Goal: Task Accomplishment & Management: Use online tool/utility

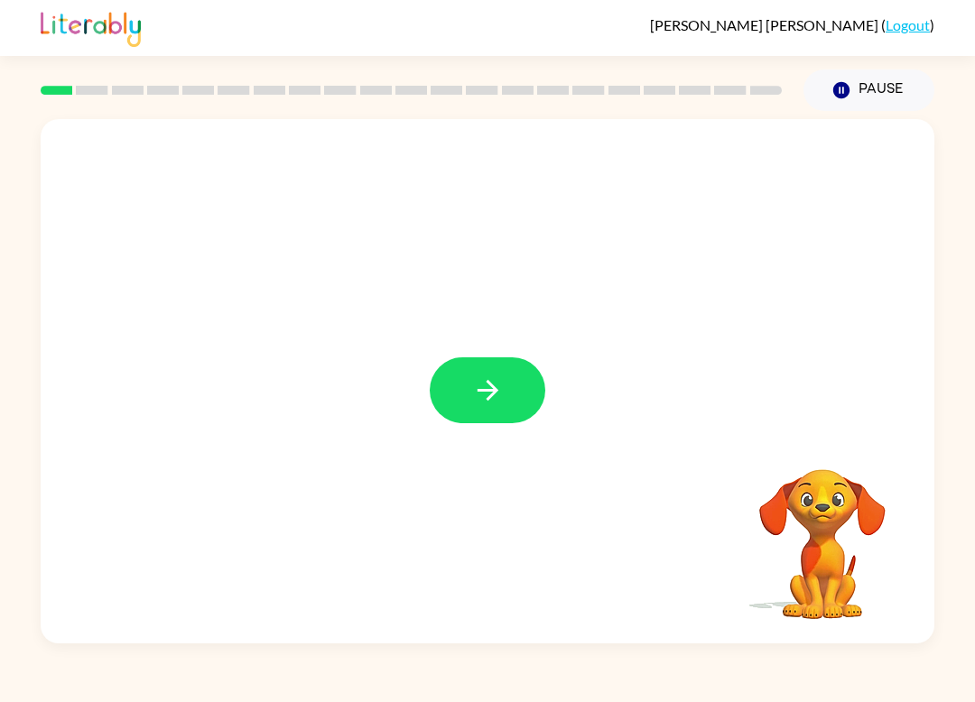
click at [462, 390] on button "button" at bounding box center [488, 390] width 116 height 66
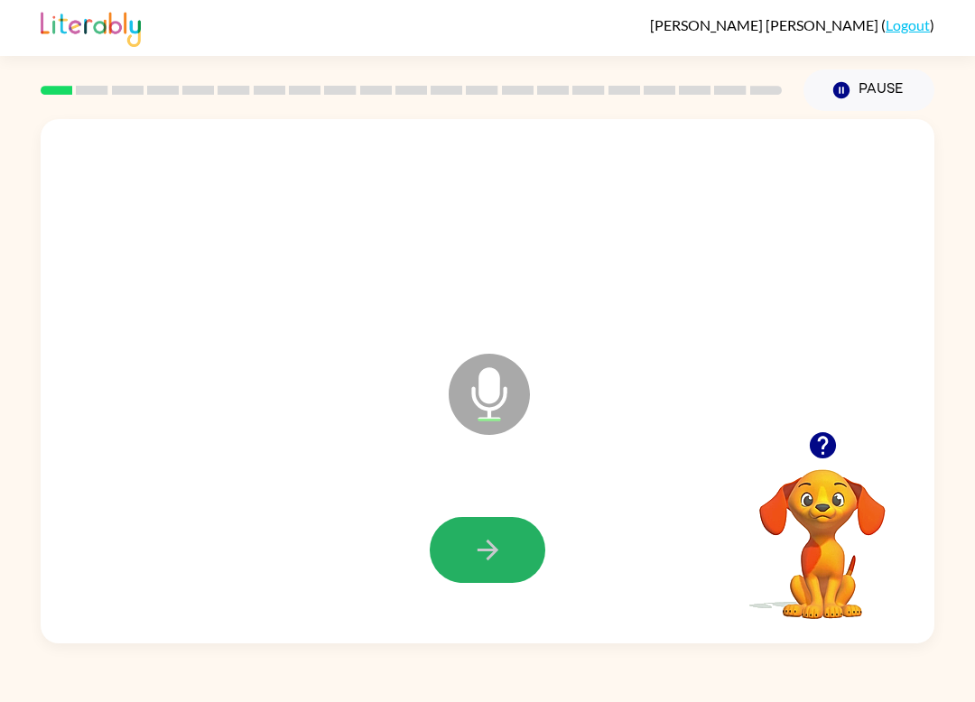
click at [476, 542] on icon "button" at bounding box center [488, 550] width 32 height 32
click at [466, 552] on button "button" at bounding box center [488, 550] width 116 height 66
click at [479, 556] on icon "button" at bounding box center [488, 550] width 32 height 32
click at [469, 541] on button "button" at bounding box center [488, 550] width 116 height 66
click at [491, 558] on icon "button" at bounding box center [486, 550] width 21 height 21
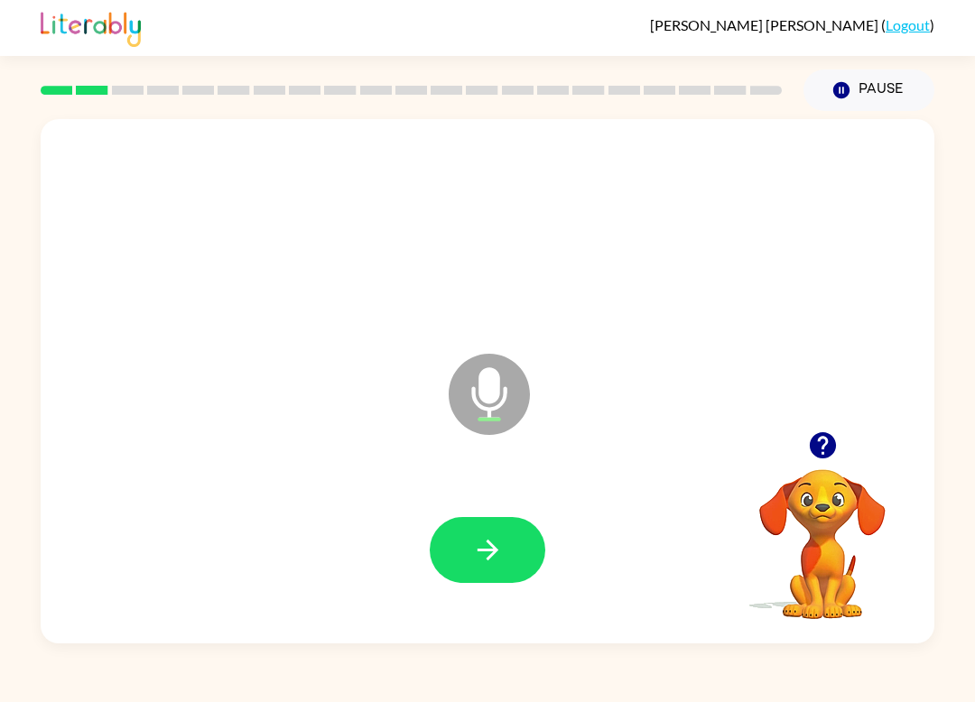
click at [475, 562] on icon "button" at bounding box center [488, 550] width 32 height 32
click at [486, 569] on button "button" at bounding box center [488, 550] width 116 height 66
click at [465, 570] on button "button" at bounding box center [488, 550] width 116 height 66
click at [482, 578] on button "button" at bounding box center [488, 550] width 116 height 66
click at [493, 565] on icon "button" at bounding box center [488, 550] width 32 height 32
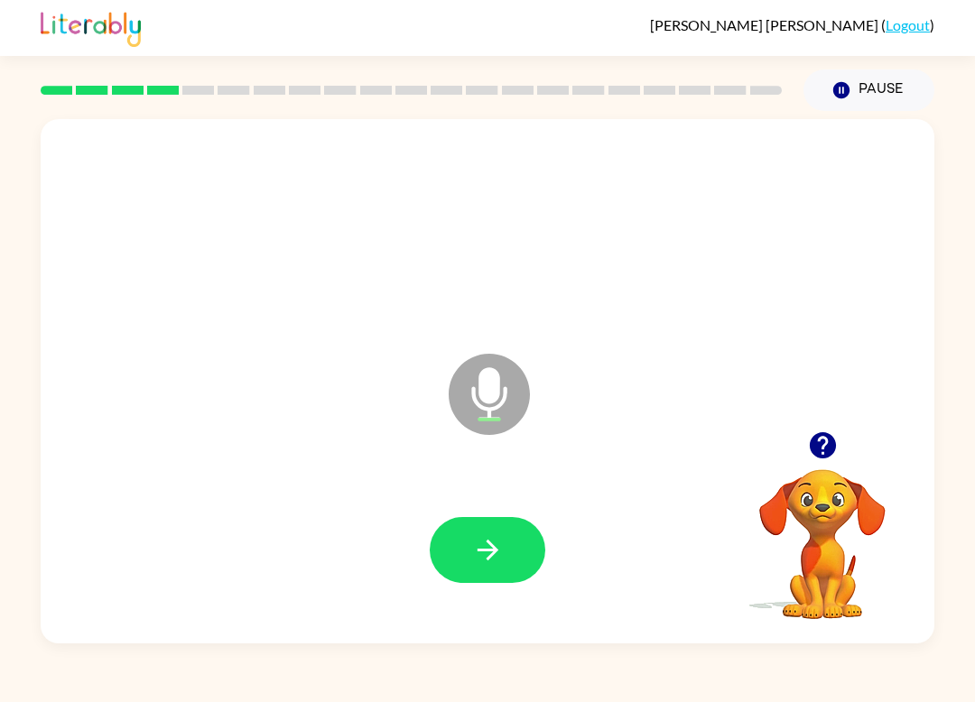
click at [505, 558] on button "button" at bounding box center [488, 550] width 116 height 66
click at [478, 558] on icon "button" at bounding box center [488, 550] width 32 height 32
click at [485, 578] on button "button" at bounding box center [488, 550] width 116 height 66
click at [508, 573] on button "button" at bounding box center [488, 550] width 116 height 66
click at [468, 583] on button "button" at bounding box center [488, 550] width 116 height 66
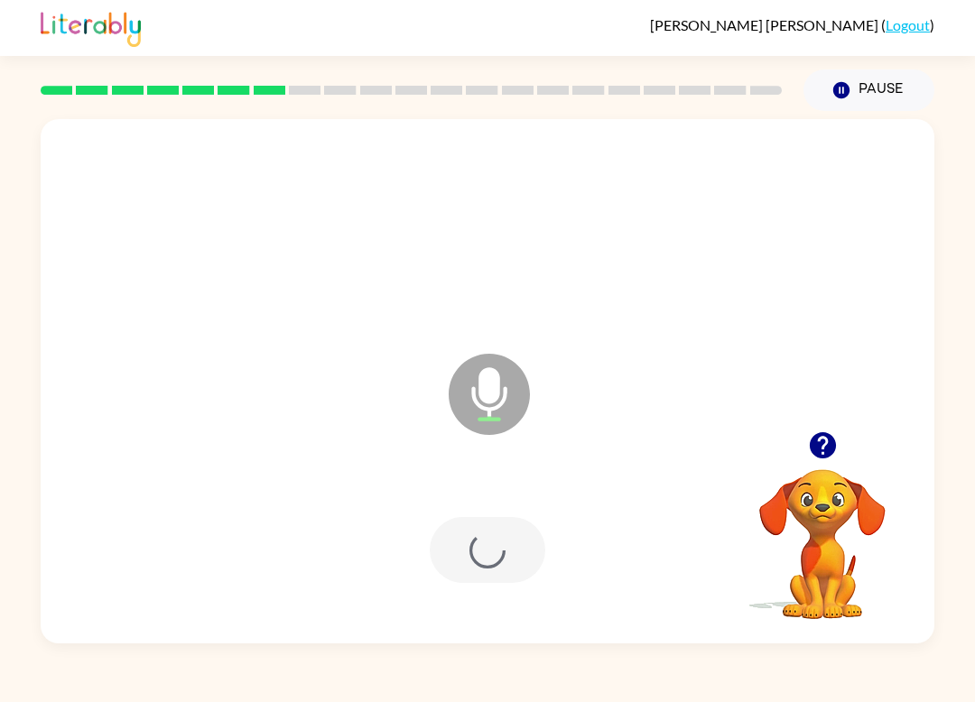
click at [477, 592] on div at bounding box center [487, 550] width 857 height 151
click at [474, 569] on button "button" at bounding box center [488, 550] width 116 height 66
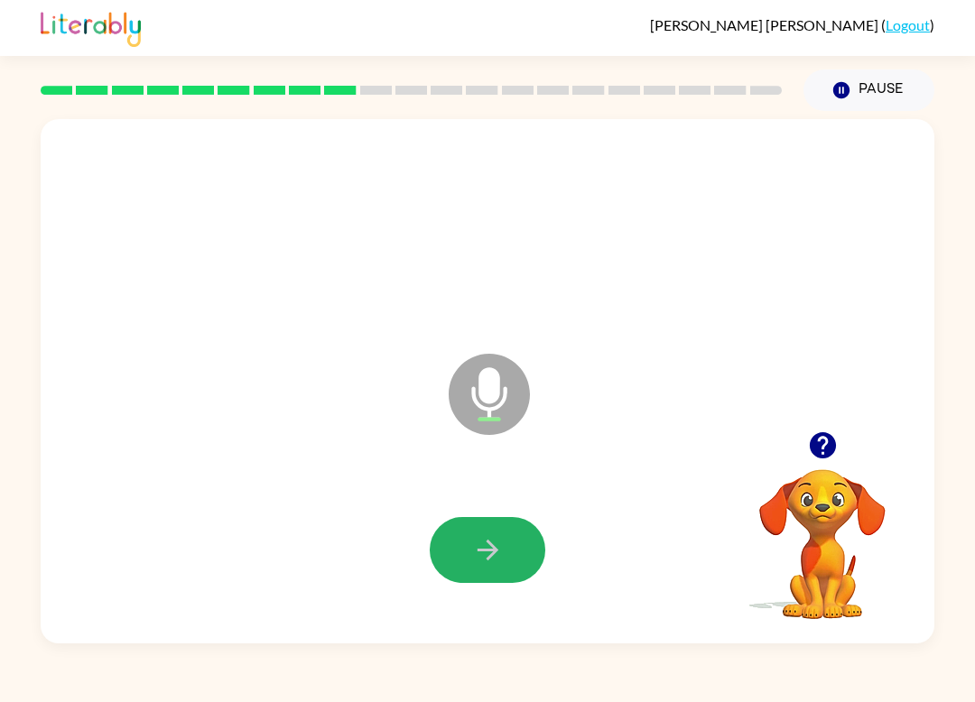
click at [483, 556] on icon "button" at bounding box center [488, 550] width 32 height 32
click at [488, 571] on button "button" at bounding box center [488, 550] width 116 height 66
click at [513, 553] on button "button" at bounding box center [488, 550] width 116 height 66
click at [476, 541] on icon "button" at bounding box center [488, 550] width 32 height 32
click at [496, 565] on icon "button" at bounding box center [488, 550] width 32 height 32
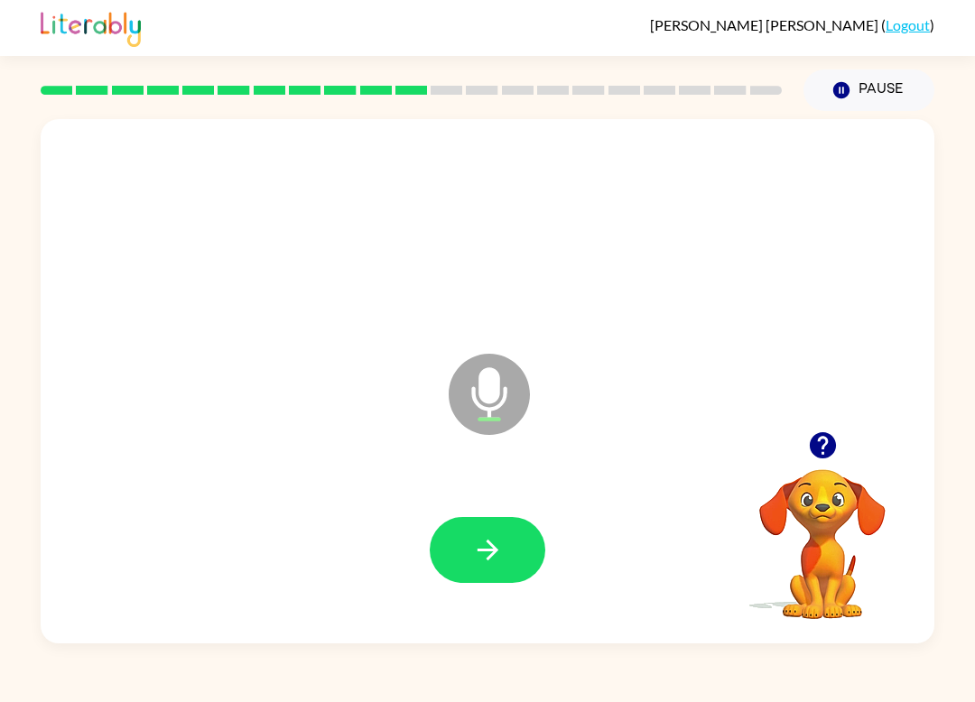
click at [501, 541] on icon "button" at bounding box center [488, 550] width 32 height 32
click at [103, 691] on div "[PERSON_NAME] ( Logout ) Pause Pause Microphone The Microphone is here when it …" at bounding box center [487, 351] width 975 height 702
click at [462, 560] on button "button" at bounding box center [488, 550] width 116 height 66
click at [820, 503] on video "Your browser must support playing .mp4 files to use Literably. Please try using…" at bounding box center [822, 531] width 180 height 180
click at [486, 571] on button "button" at bounding box center [488, 550] width 116 height 66
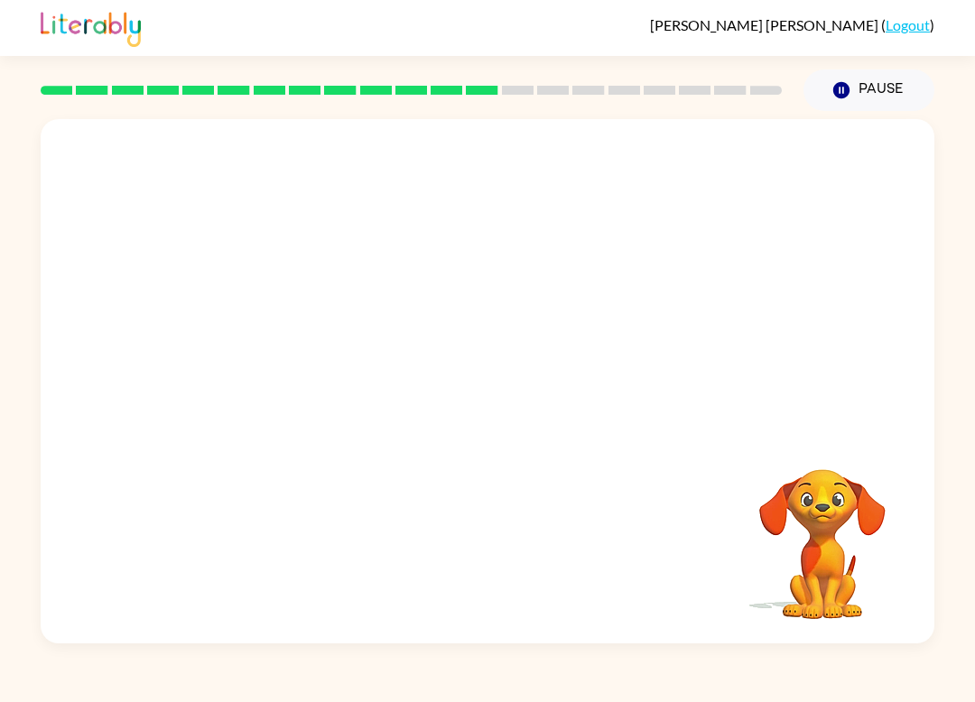
click at [839, 570] on video "Your browser must support playing .mp4 files to use Literably. Please try using…" at bounding box center [822, 531] width 180 height 180
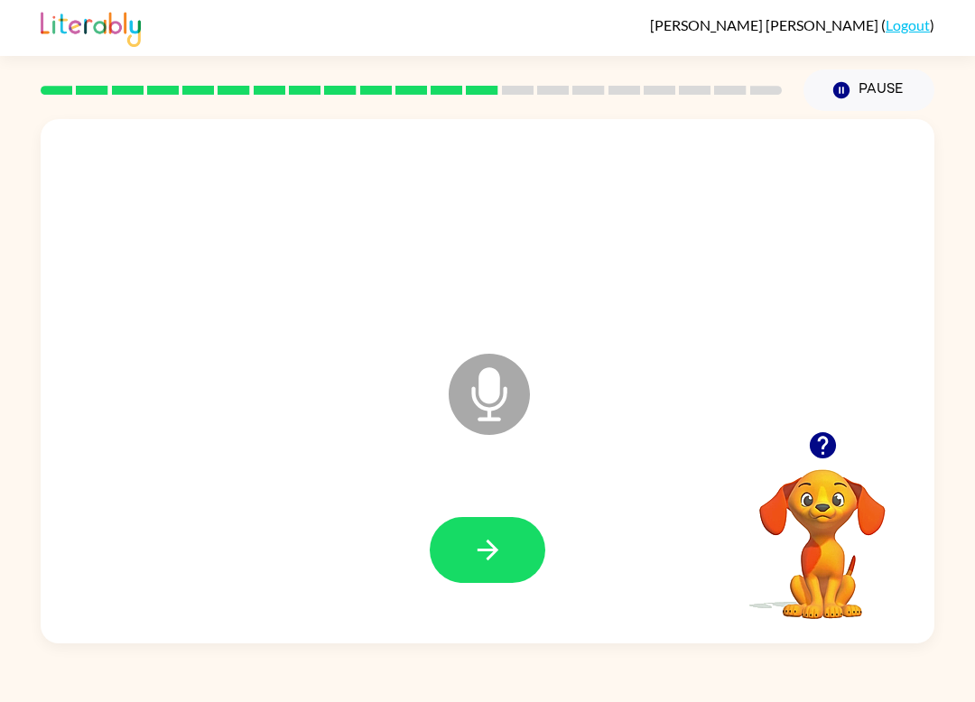
click at [873, 552] on video "Your browser must support playing .mp4 files to use Literably. Please try using…" at bounding box center [822, 531] width 180 height 180
click at [801, 565] on video "Your browser must support playing .mp4 files to use Literably. Please try using…" at bounding box center [822, 531] width 180 height 180
click at [834, 463] on button "button" at bounding box center [823, 445] width 46 height 46
click at [822, 490] on video "Your browser must support playing .mp4 files to use Literably. Please try using…" at bounding box center [822, 531] width 180 height 180
click at [821, 519] on video "Your browser must support playing .mp4 files to use Literably. Please try using…" at bounding box center [822, 531] width 180 height 180
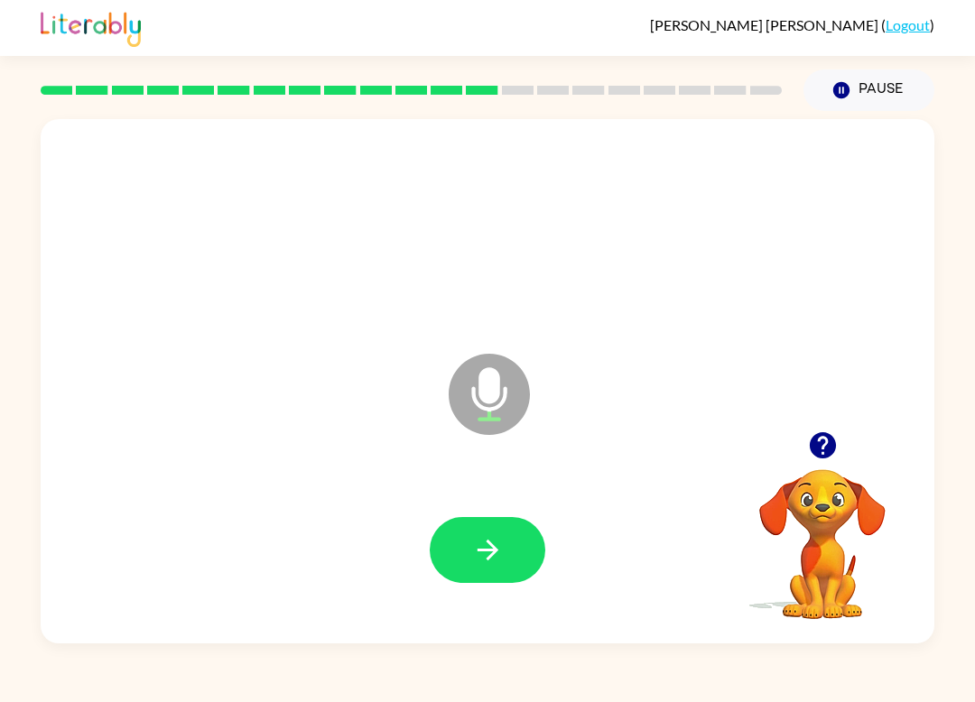
click at [837, 597] on video "Your browser must support playing .mp4 files to use Literably. Please try using…" at bounding box center [822, 531] width 180 height 180
click at [816, 522] on video "Your browser must support playing .mp4 files to use Literably. Please try using…" at bounding box center [822, 531] width 180 height 180
click at [478, 563] on icon "button" at bounding box center [488, 550] width 32 height 32
click at [495, 563] on icon "button" at bounding box center [488, 550] width 32 height 32
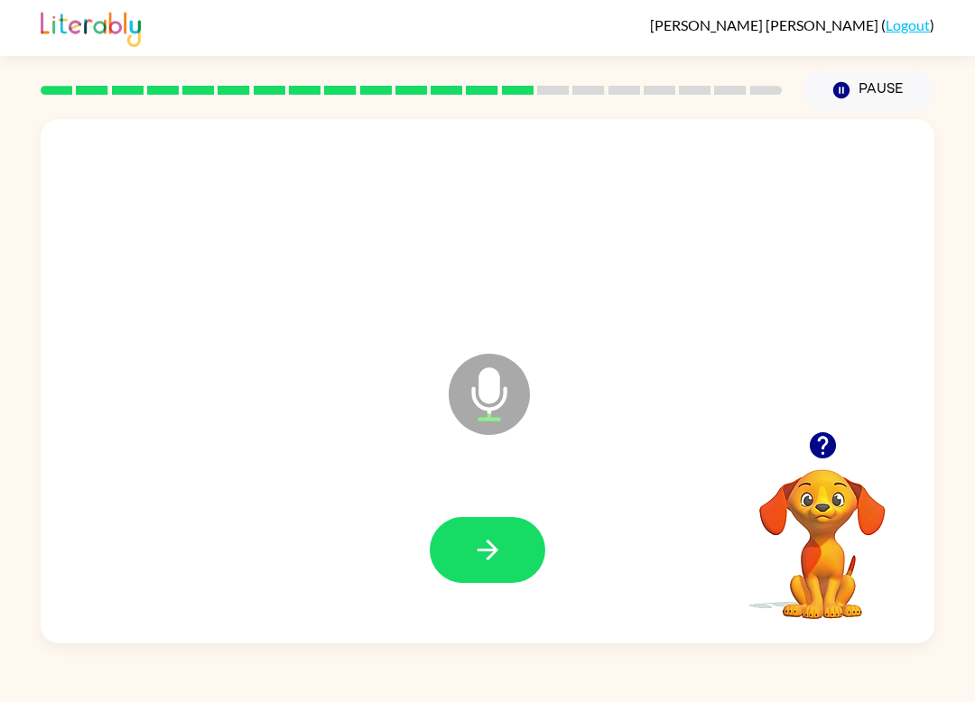
click at [483, 578] on button "button" at bounding box center [488, 550] width 116 height 66
click at [466, 562] on button "button" at bounding box center [488, 550] width 116 height 66
click at [469, 578] on button "button" at bounding box center [488, 550] width 116 height 66
click at [484, 551] on icon "button" at bounding box center [486, 550] width 21 height 21
click at [479, 578] on button "button" at bounding box center [488, 550] width 116 height 66
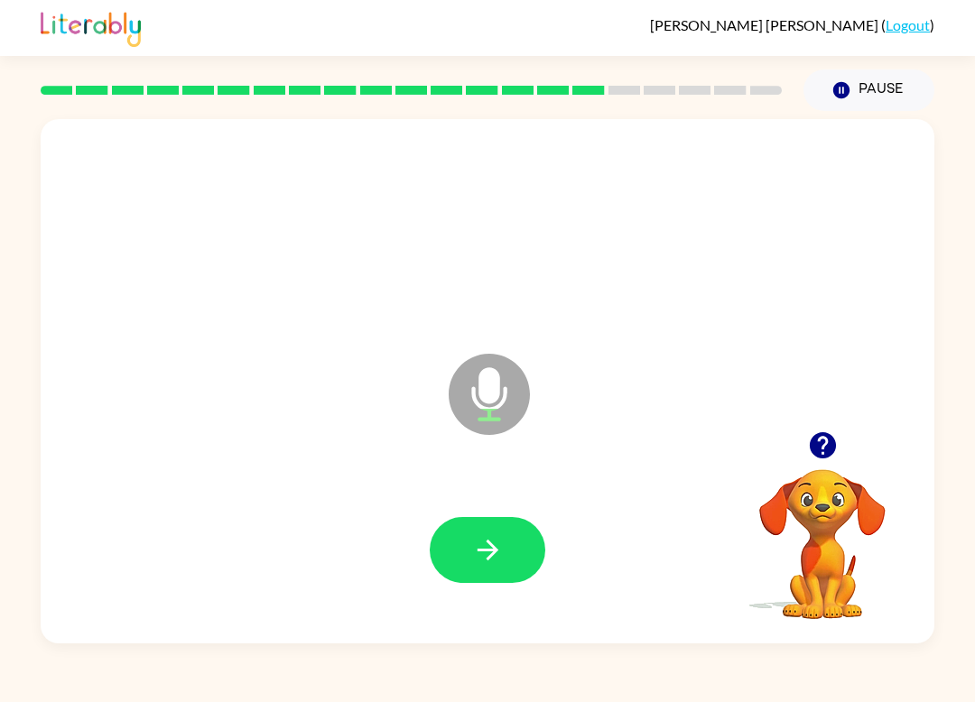
click at [485, 552] on icon "button" at bounding box center [488, 550] width 32 height 32
click at [472, 551] on icon "button" at bounding box center [488, 550] width 32 height 32
click at [488, 547] on icon "button" at bounding box center [488, 550] width 32 height 32
click at [505, 534] on button "button" at bounding box center [488, 550] width 116 height 66
click at [458, 563] on button "button" at bounding box center [488, 550] width 116 height 66
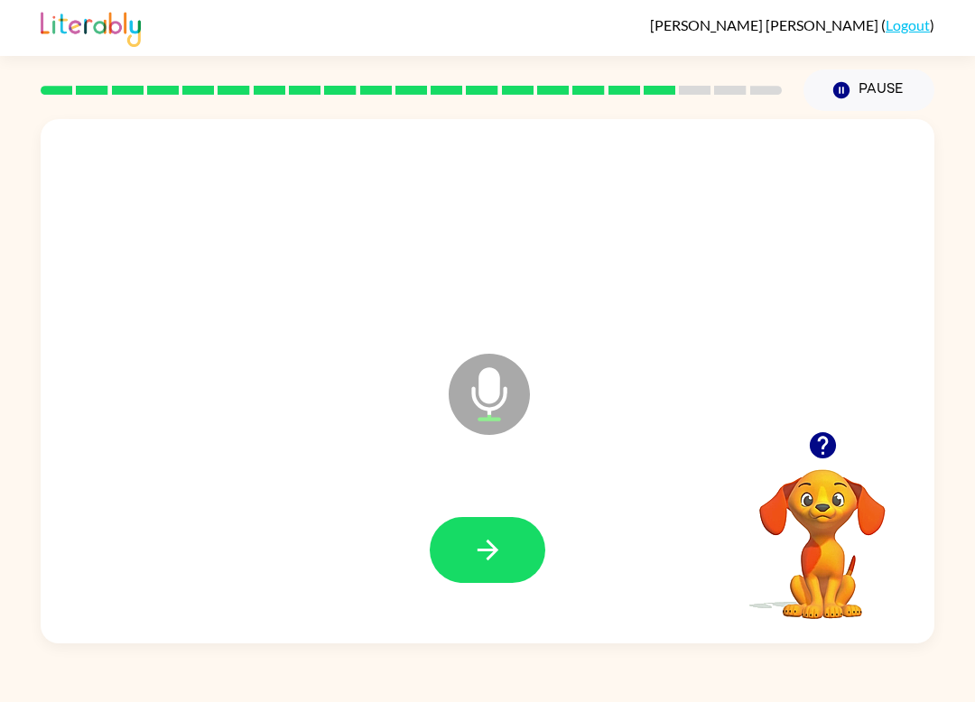
click at [460, 581] on button "button" at bounding box center [488, 550] width 116 height 66
click at [478, 533] on button "button" at bounding box center [488, 550] width 116 height 66
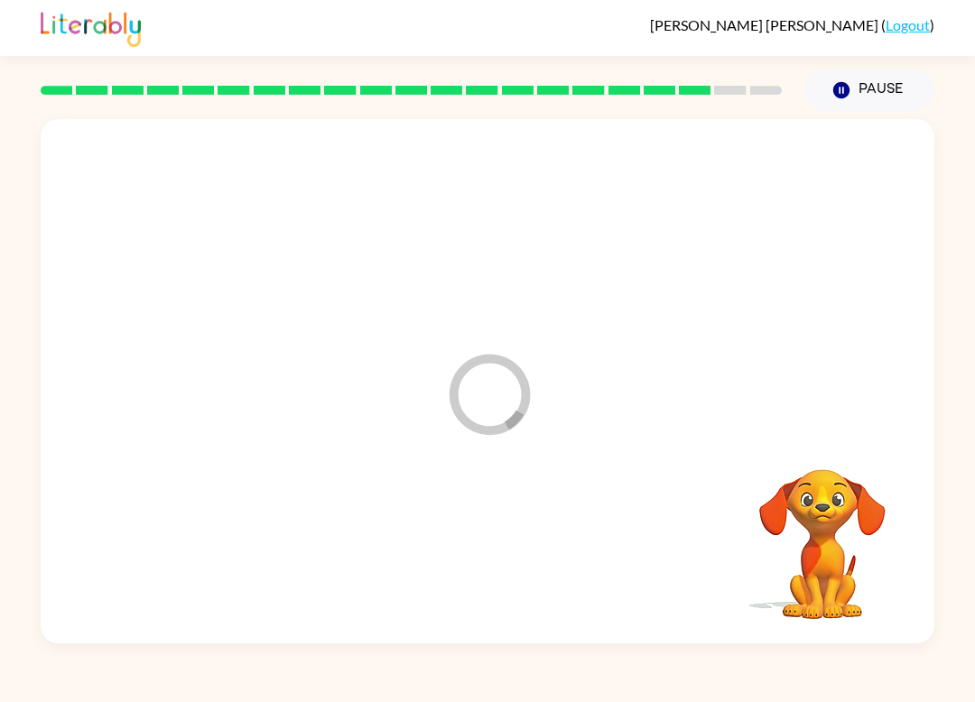
click at [498, 553] on div at bounding box center [487, 550] width 857 height 151
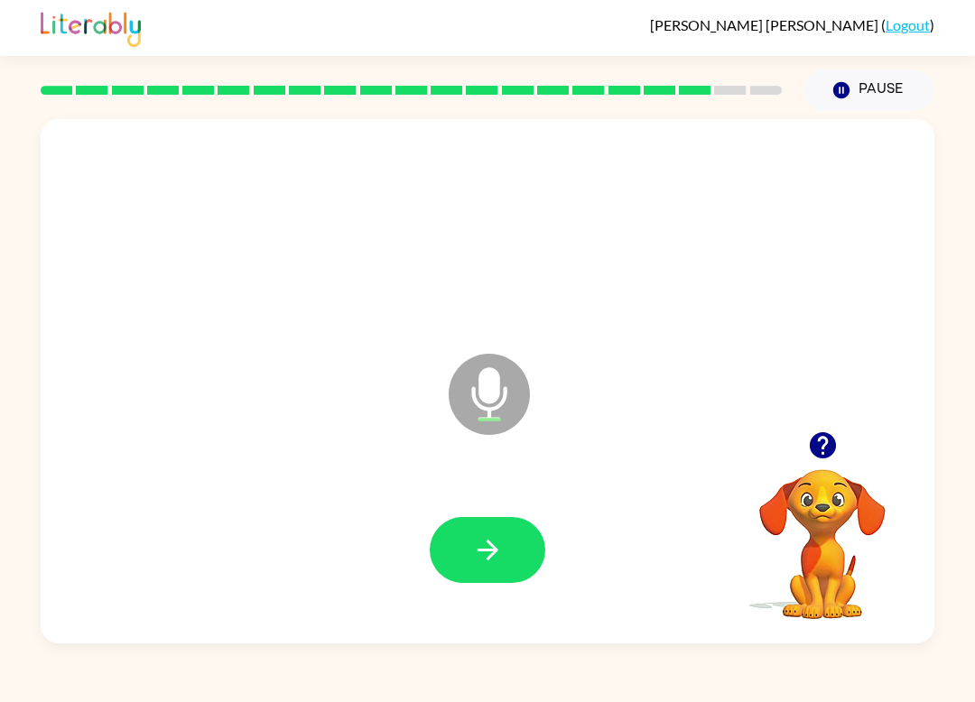
click at [466, 548] on button "button" at bounding box center [488, 550] width 116 height 66
click at [490, 560] on icon "button" at bounding box center [488, 550] width 32 height 32
click at [480, 578] on button "button" at bounding box center [488, 550] width 116 height 66
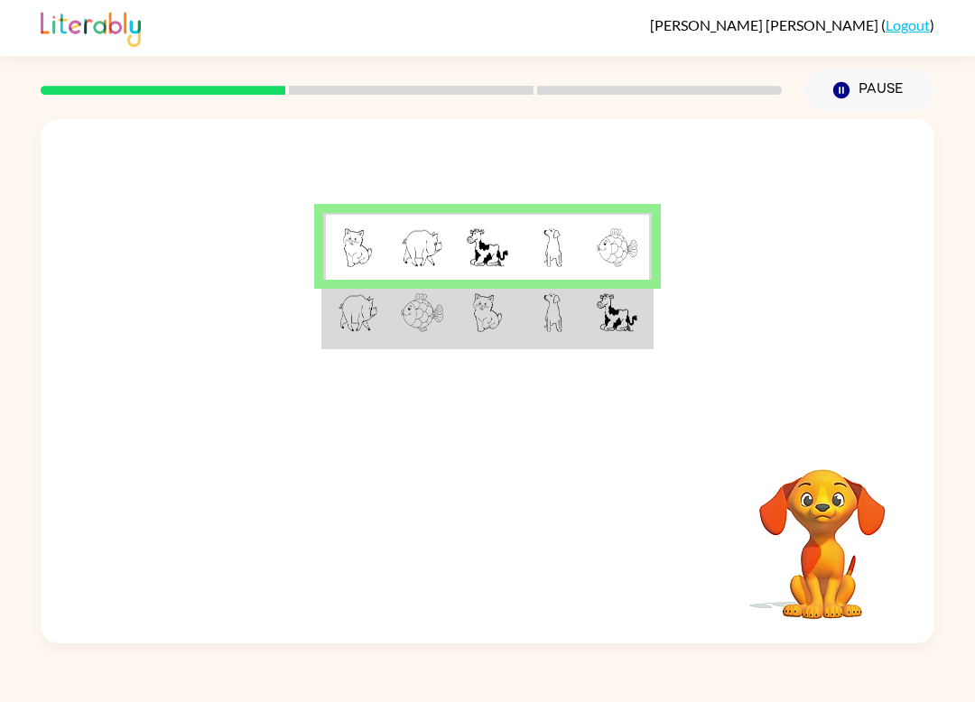
click at [483, 332] on img at bounding box center [488, 312] width 30 height 39
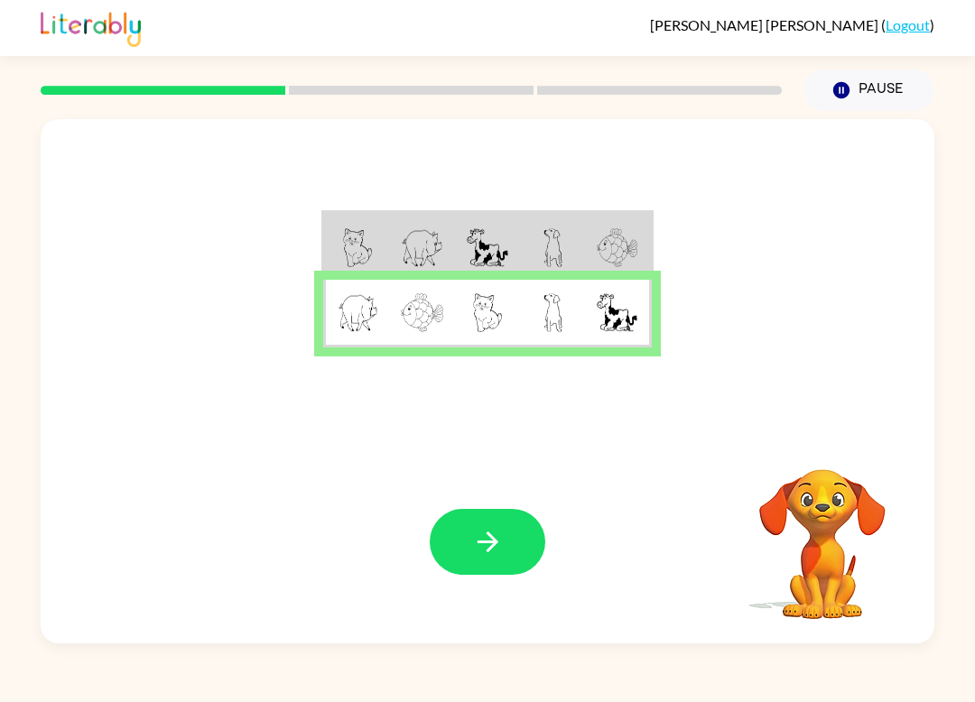
click at [475, 567] on button "button" at bounding box center [488, 542] width 116 height 66
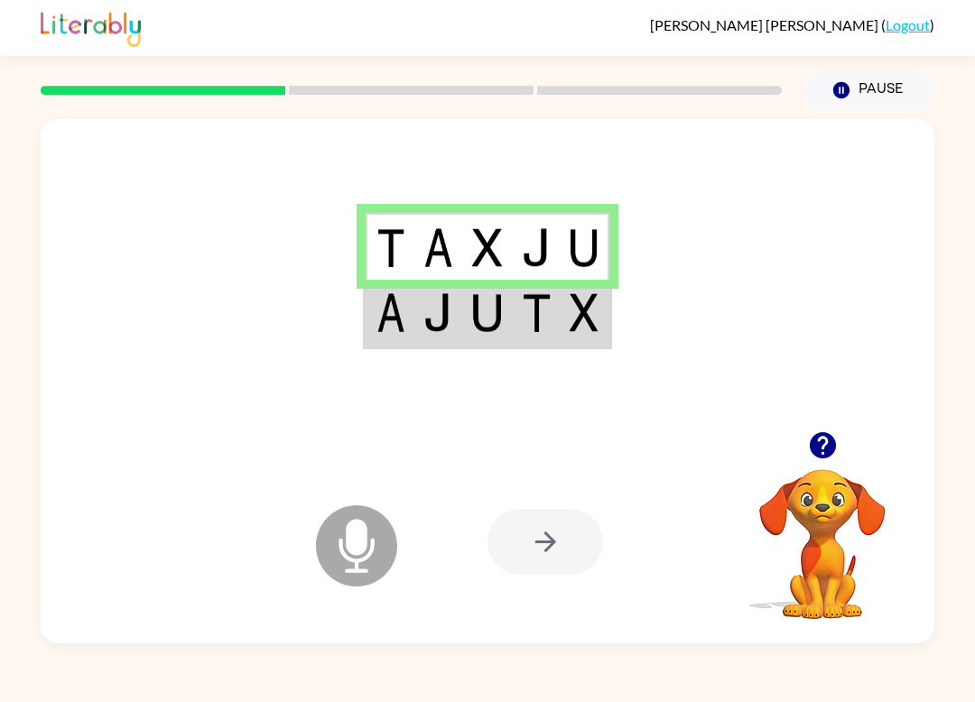
click at [339, 542] on icon "Microphone The Microphone is here when it is your turn to talk" at bounding box center [446, 568] width 271 height 135
click at [359, 559] on icon at bounding box center [356, 545] width 81 height 81
click at [440, 335] on td at bounding box center [438, 314] width 49 height 68
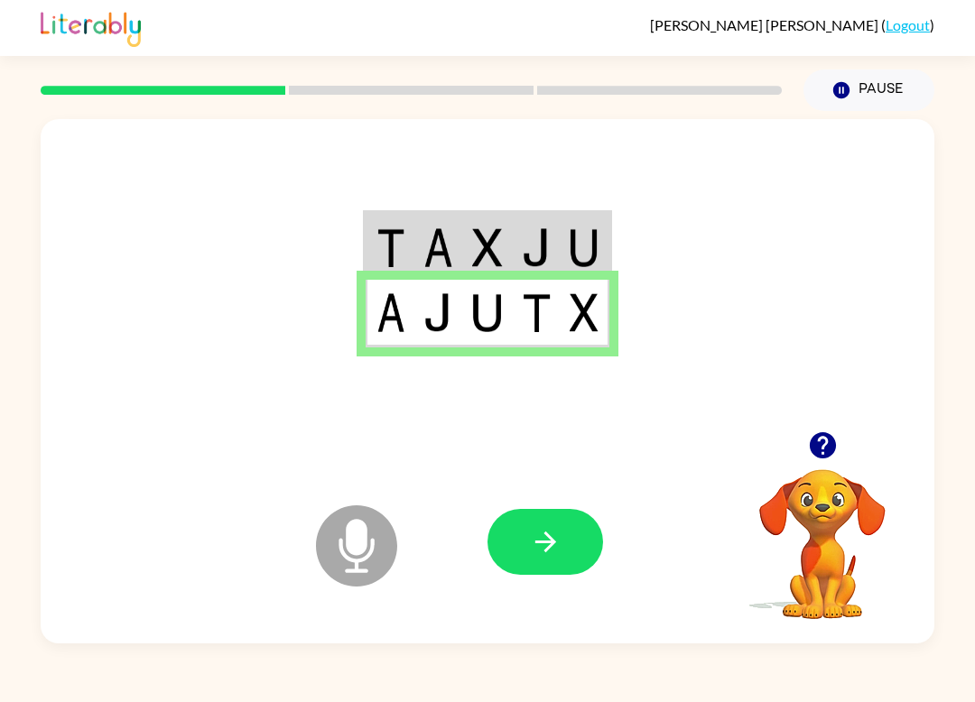
click at [340, 550] on icon "Microphone The Microphone is here when it is your turn to talk" at bounding box center [446, 568] width 271 height 135
click at [356, 549] on icon "Microphone The Microphone is here when it is your turn to talk" at bounding box center [446, 568] width 271 height 135
click at [519, 536] on button "button" at bounding box center [545, 542] width 116 height 66
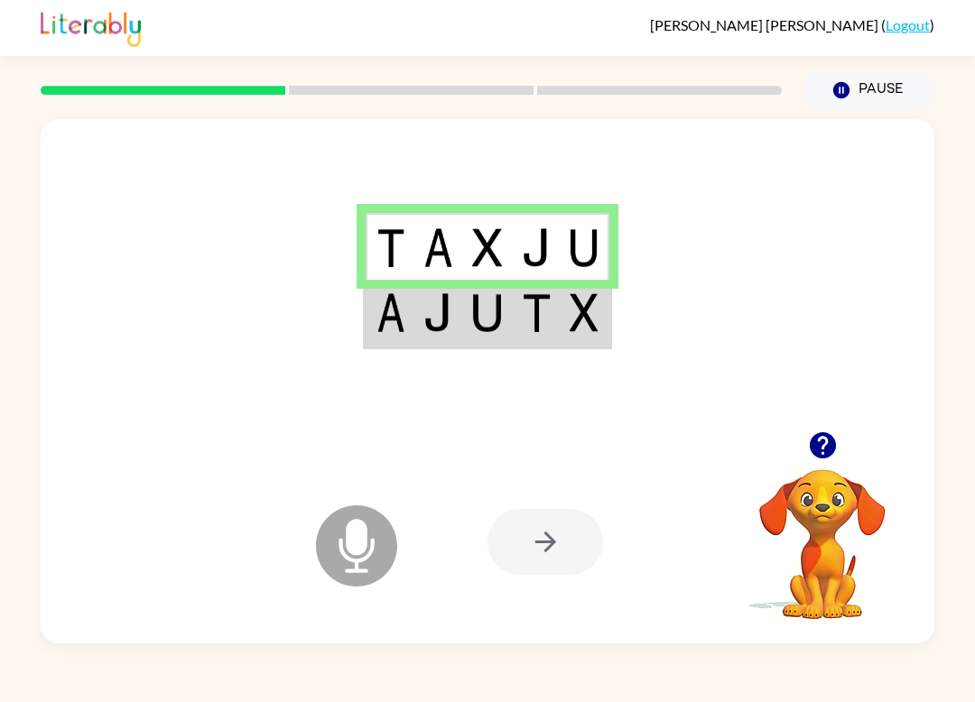
click at [421, 328] on td at bounding box center [438, 314] width 49 height 68
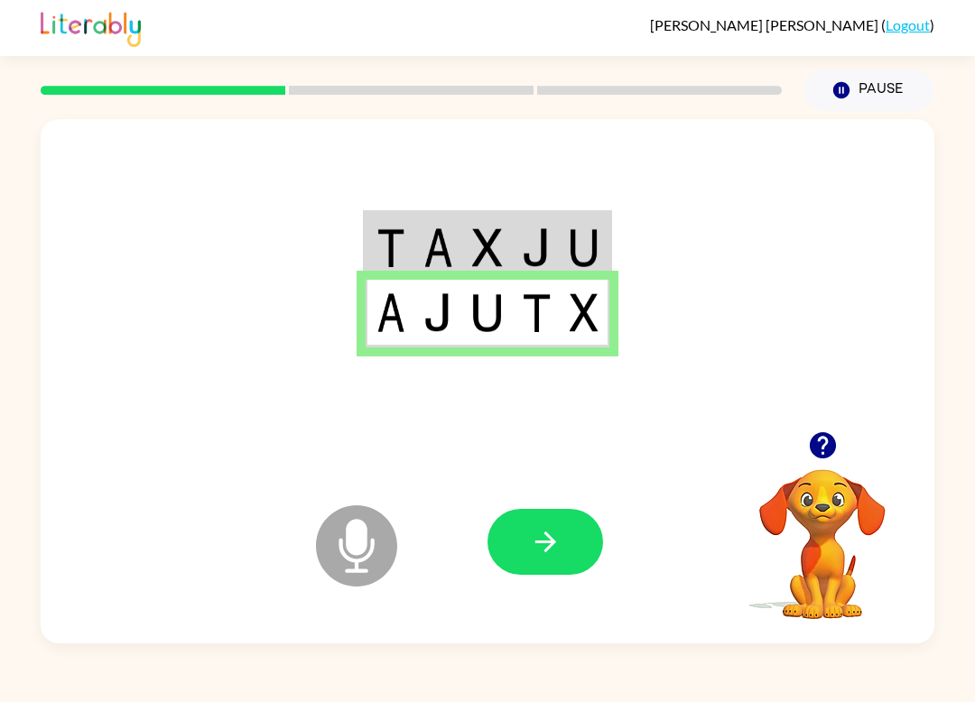
click at [574, 554] on button "button" at bounding box center [545, 542] width 116 height 66
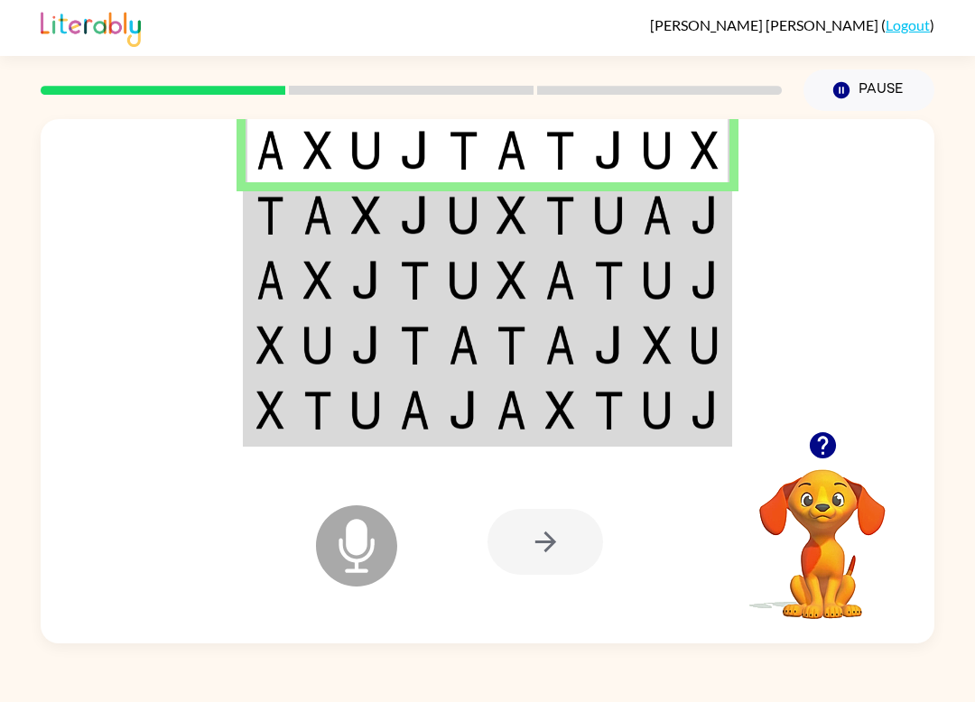
click at [293, 222] on td at bounding box center [269, 214] width 49 height 65
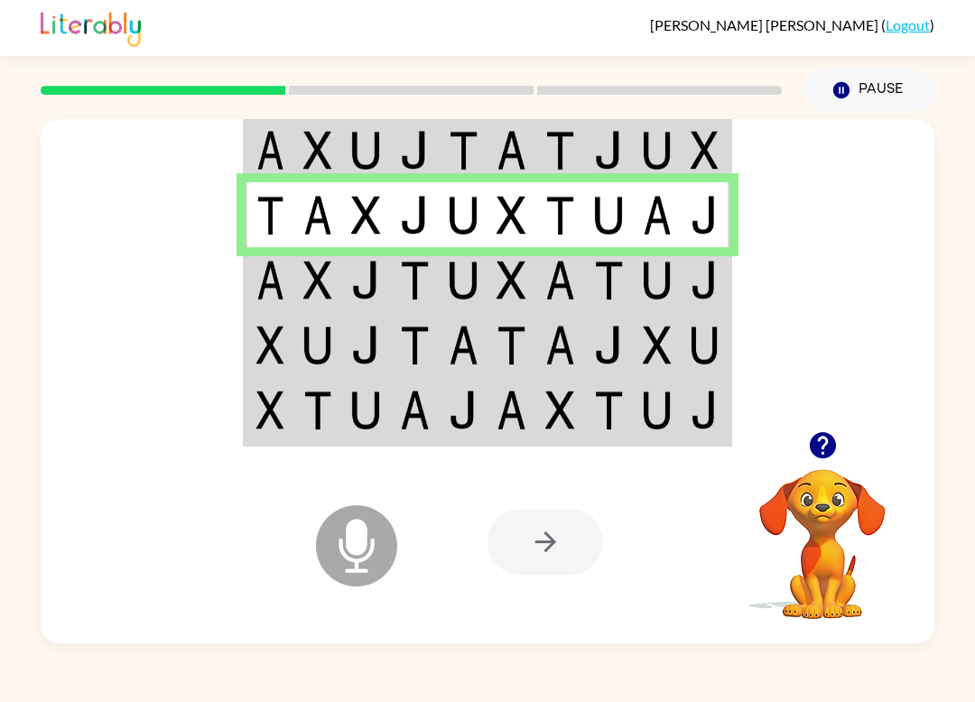
click at [278, 279] on img at bounding box center [270, 280] width 28 height 39
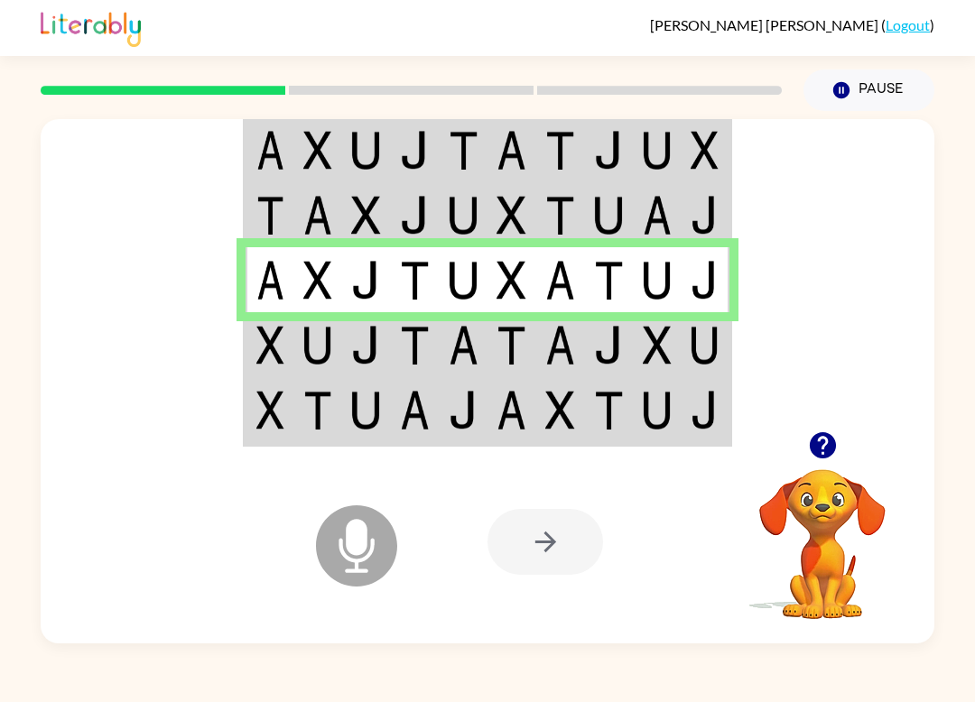
click at [314, 359] on img at bounding box center [318, 345] width 30 height 39
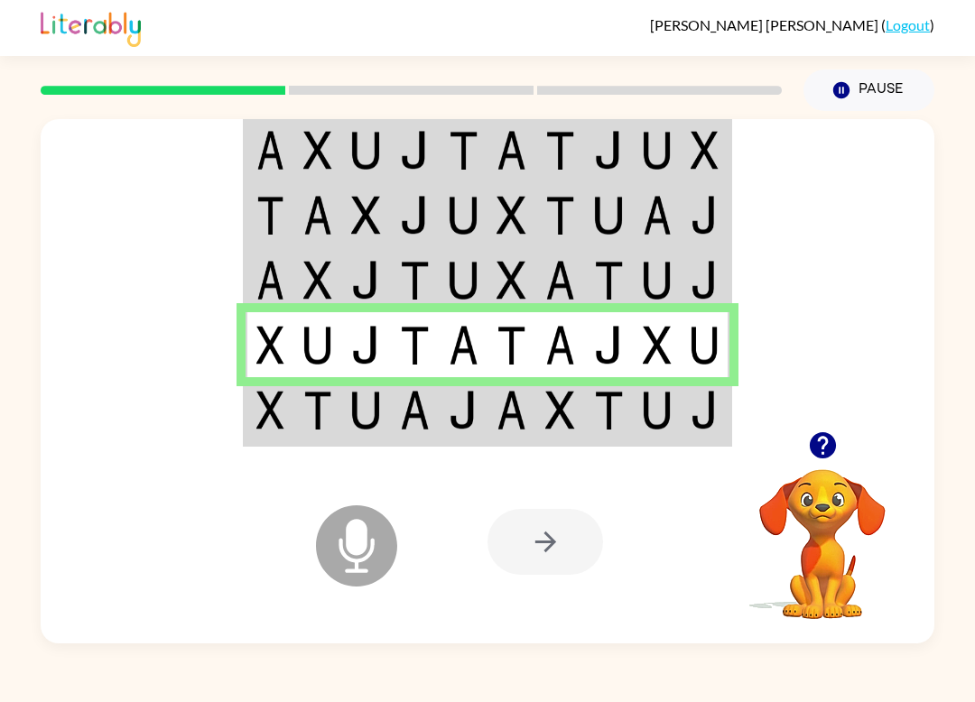
click at [274, 452] on div "Microphone The Microphone is here when it is your turn to talk" at bounding box center [311, 500] width 180 height 120
click at [294, 422] on td at bounding box center [317, 411] width 49 height 68
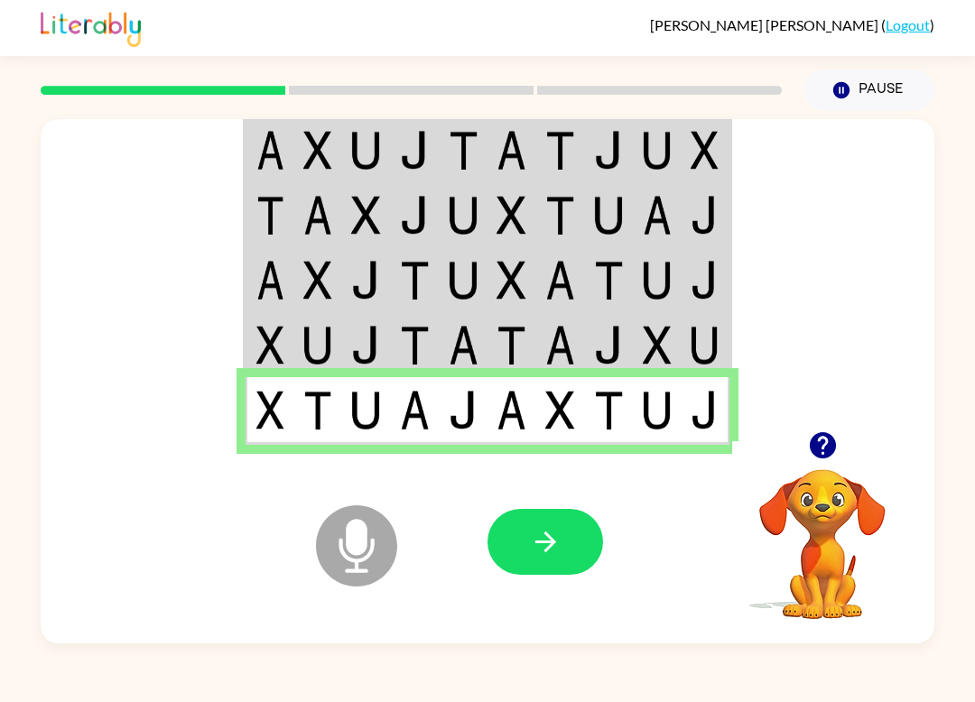
click at [530, 549] on icon "button" at bounding box center [546, 542] width 32 height 32
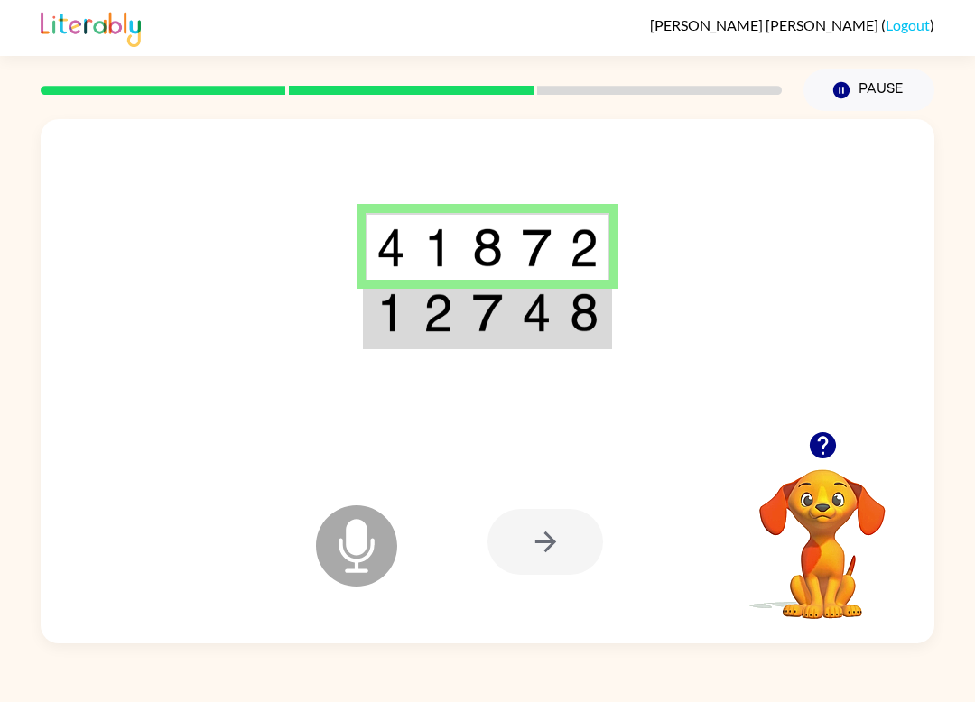
click at [453, 347] on td at bounding box center [438, 314] width 49 height 68
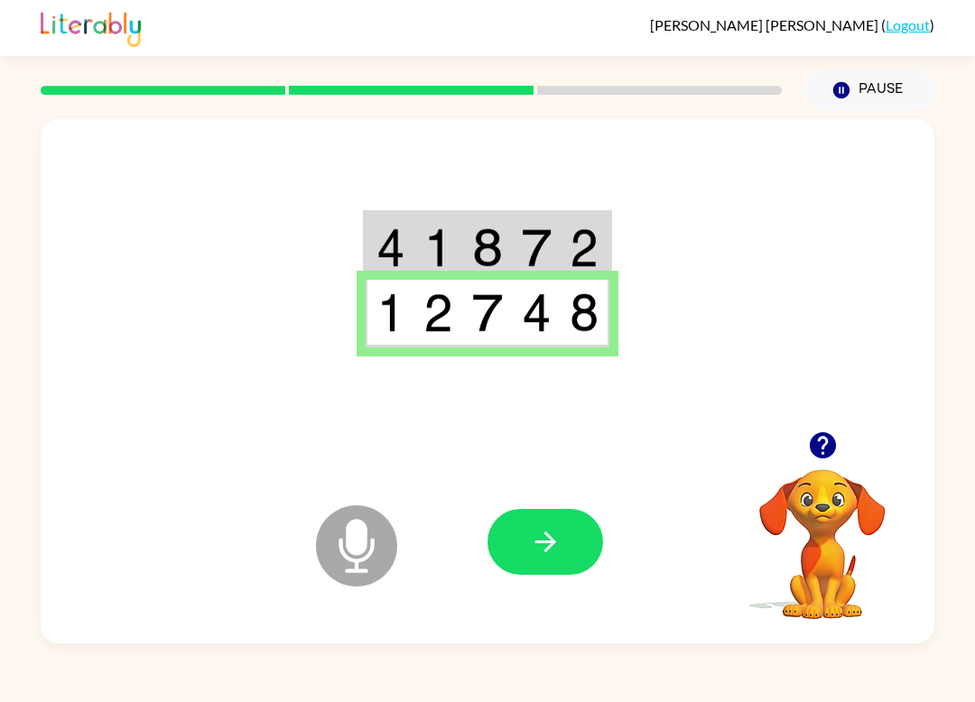
click at [580, 571] on button "button" at bounding box center [545, 542] width 116 height 66
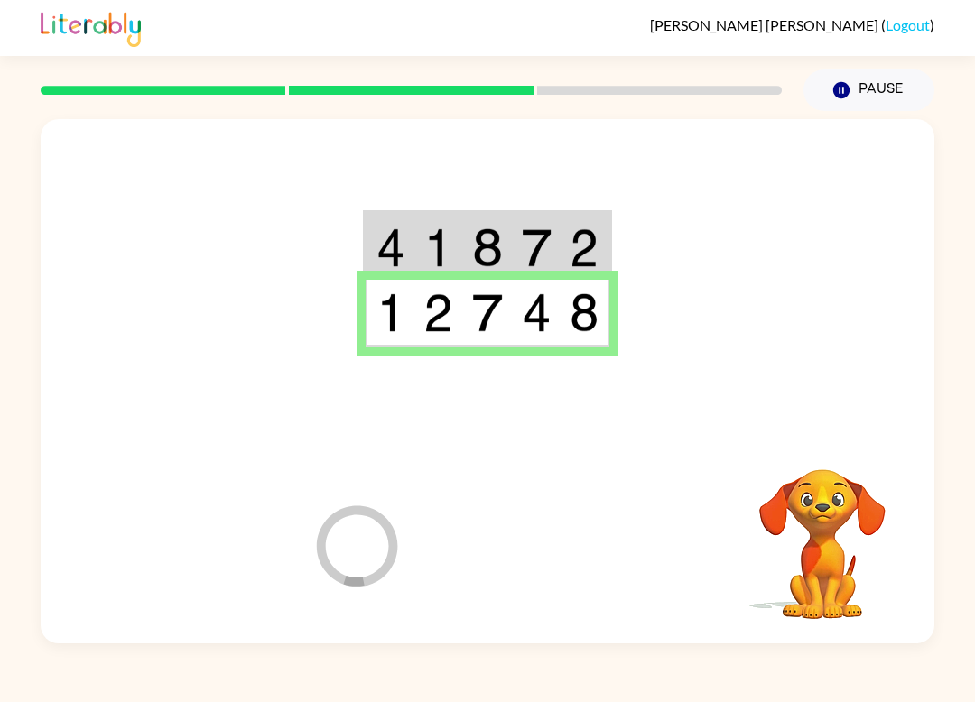
click at [582, 573] on div at bounding box center [620, 541] width 266 height 203
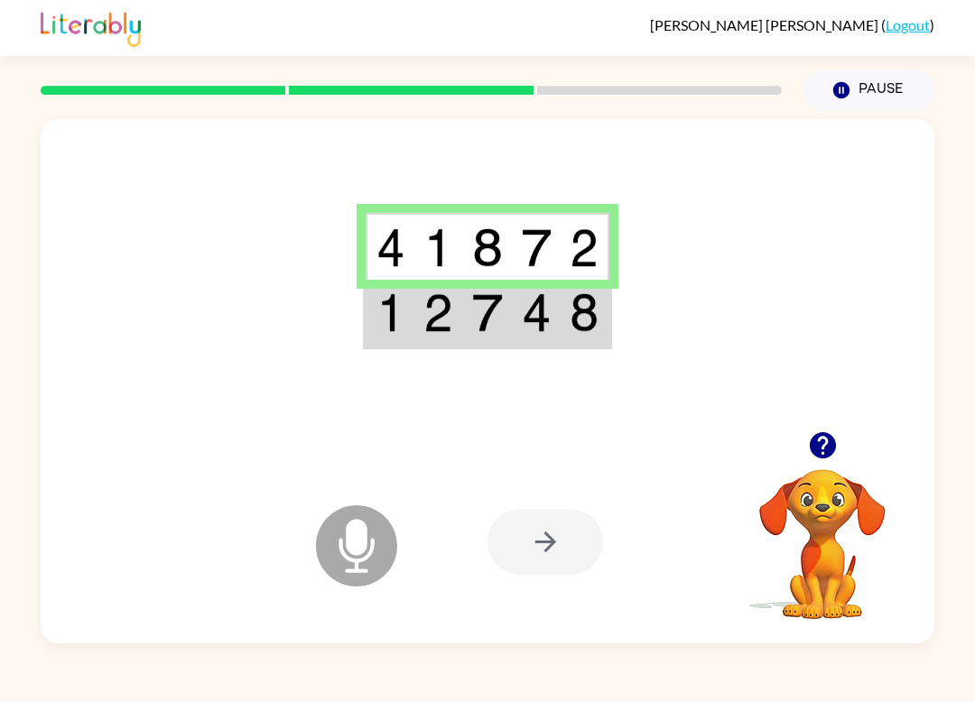
click at [439, 346] on td at bounding box center [438, 314] width 49 height 68
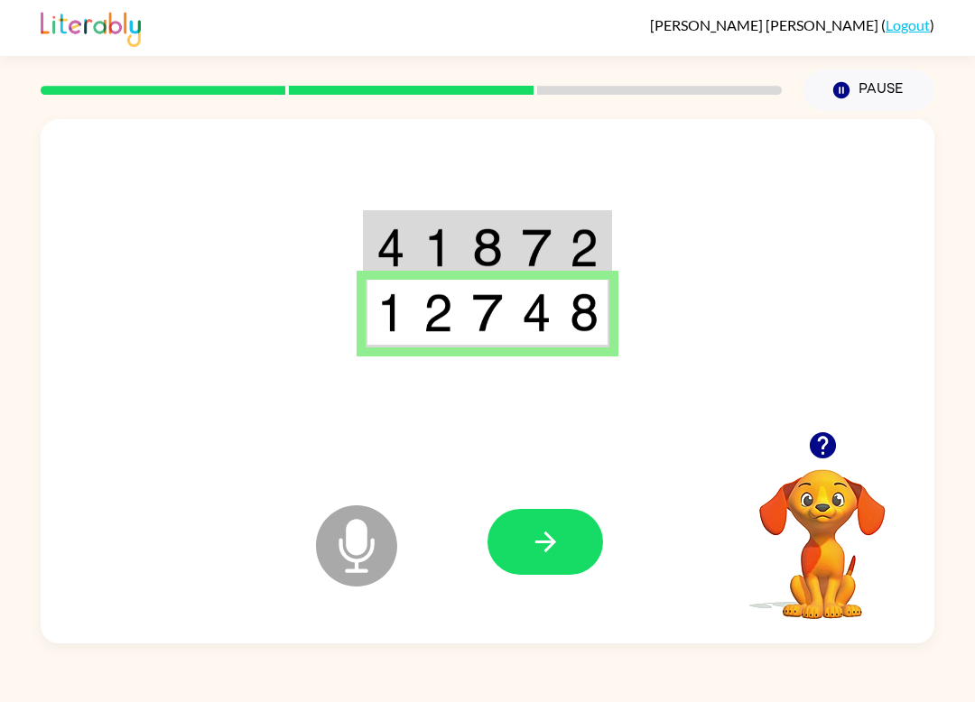
click at [533, 529] on icon "button" at bounding box center [546, 542] width 32 height 32
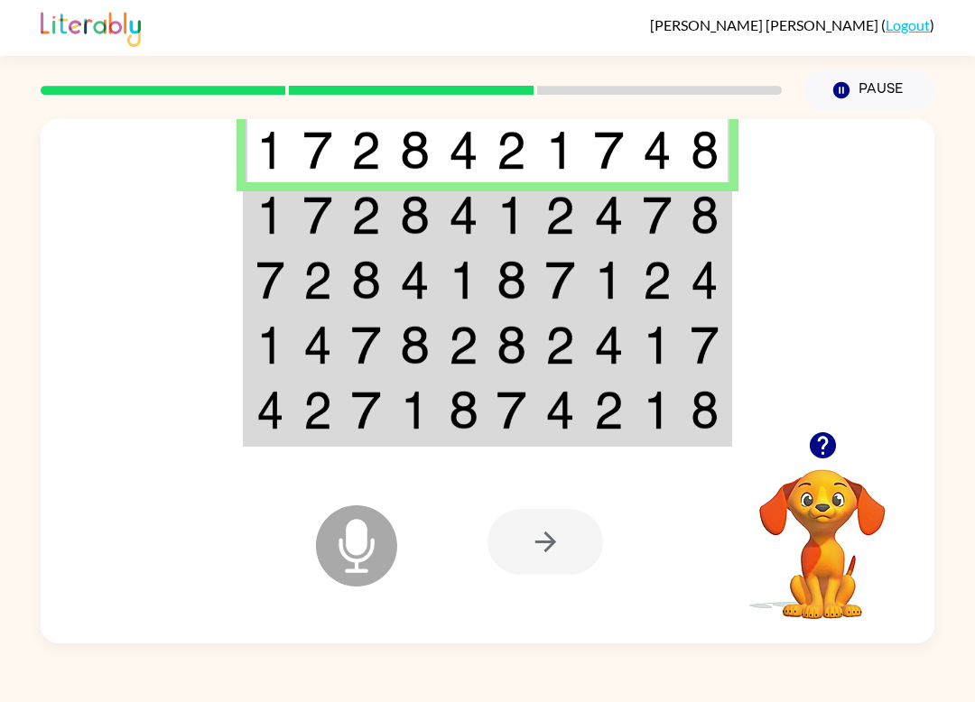
click at [328, 236] on td at bounding box center [317, 214] width 49 height 65
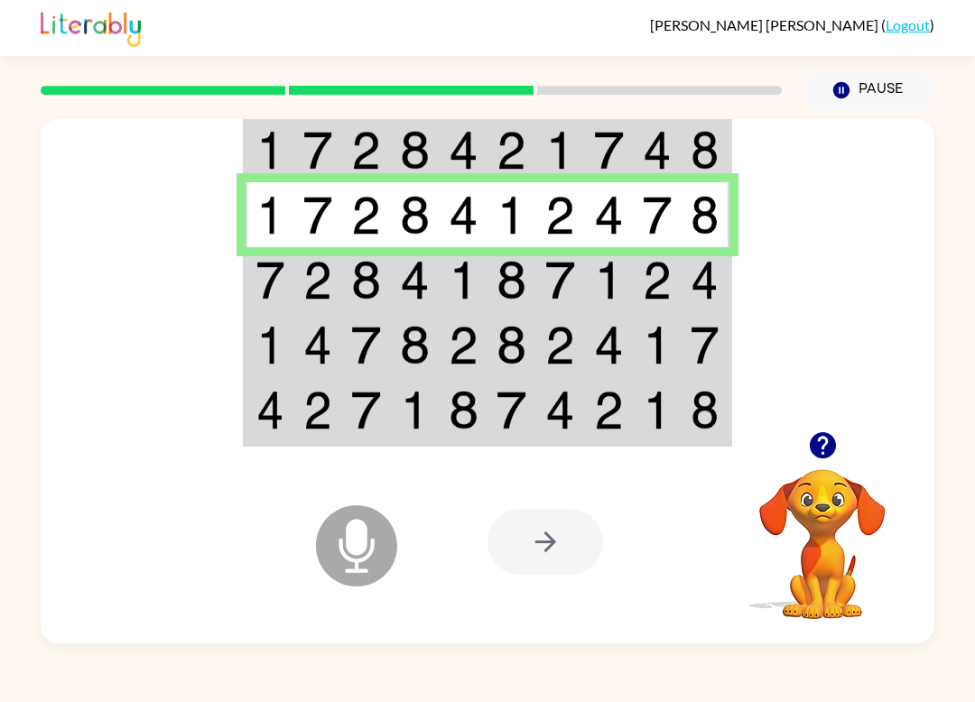
click at [402, 278] on img at bounding box center [415, 280] width 30 height 39
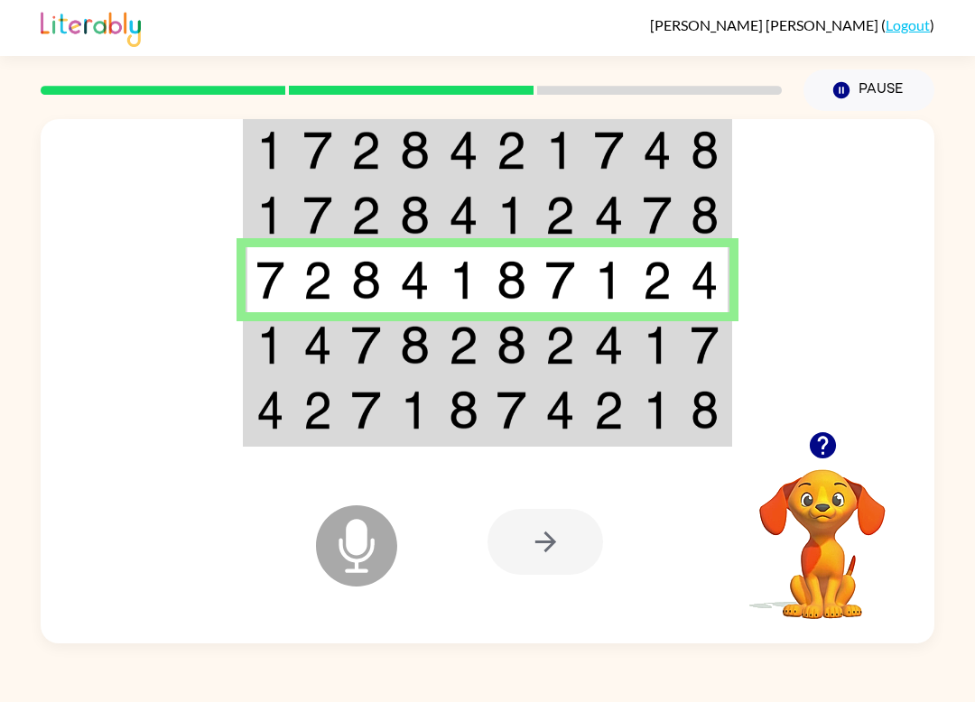
click at [347, 356] on td at bounding box center [366, 344] width 49 height 65
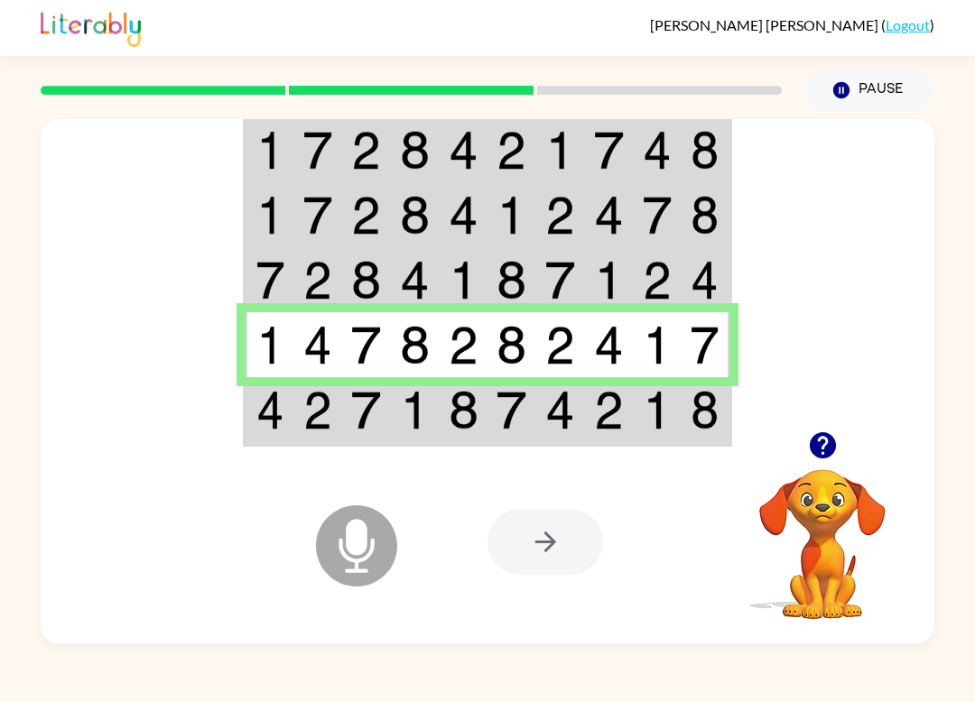
click at [365, 407] on img at bounding box center [366, 410] width 30 height 39
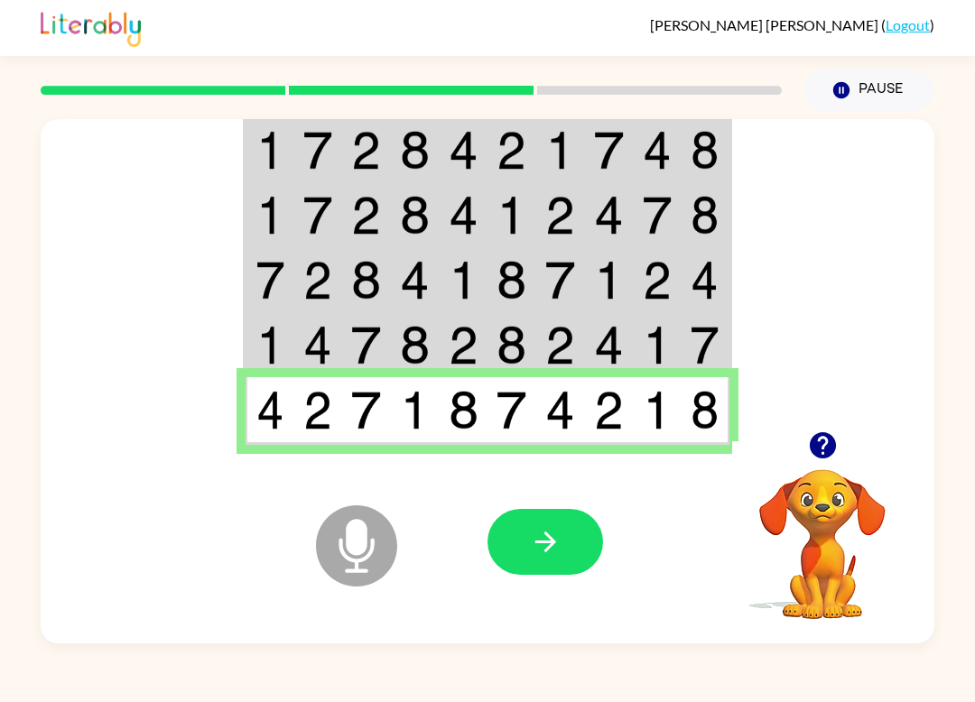
click at [558, 572] on button "button" at bounding box center [545, 542] width 116 height 66
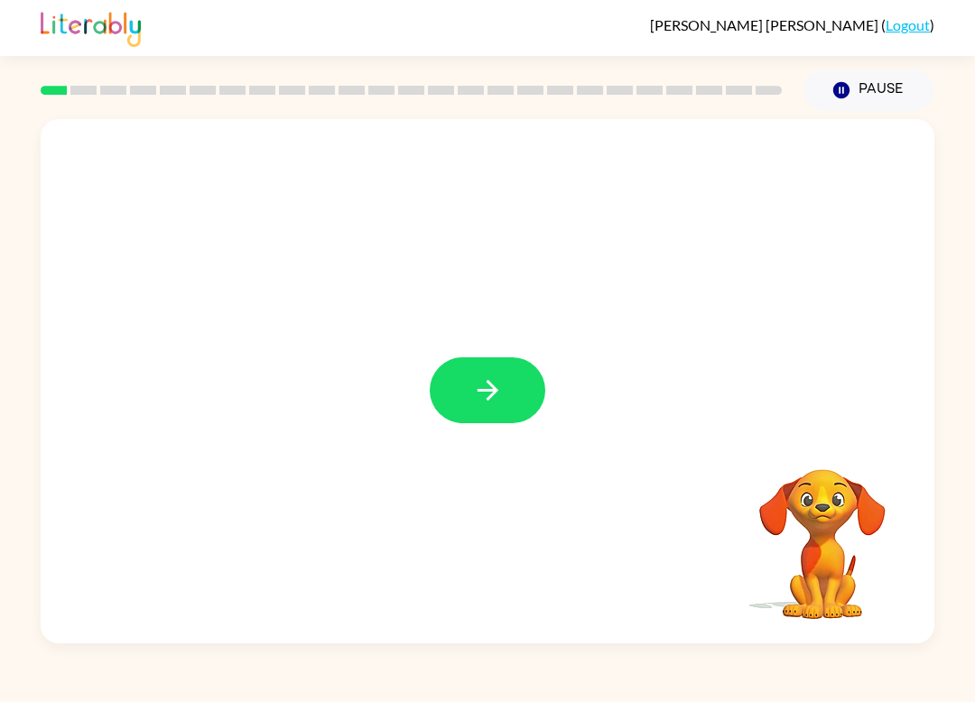
click at [455, 384] on button "button" at bounding box center [488, 390] width 116 height 66
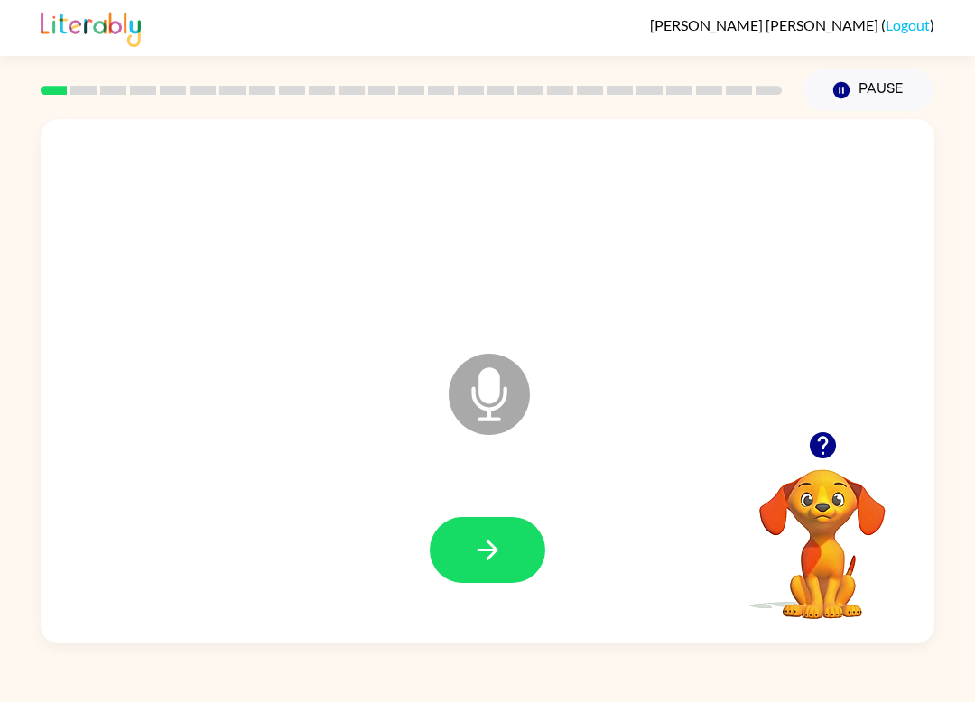
click at [494, 555] on icon "button" at bounding box center [486, 550] width 21 height 21
click at [822, 466] on button "button" at bounding box center [823, 445] width 46 height 46
click at [828, 471] on video "Your browser must support playing .mp4 files to use Literably. Please try using…" at bounding box center [822, 531] width 180 height 180
click at [502, 583] on button "button" at bounding box center [488, 550] width 116 height 66
click at [473, 555] on icon "button" at bounding box center [488, 550] width 32 height 32
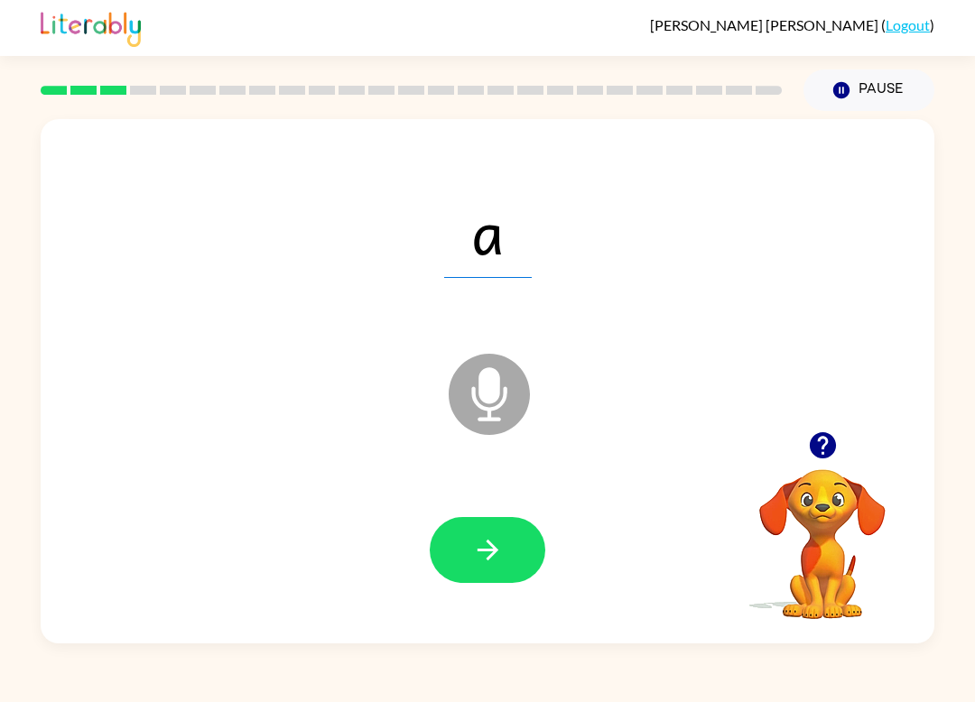
click at [500, 554] on icon "button" at bounding box center [488, 550] width 32 height 32
click at [467, 562] on button "button" at bounding box center [488, 550] width 116 height 66
click at [118, 680] on div "Liam Baldwin-Cyr ( Logout ) Pause Pause rag Microphone The Microphone is here w…" at bounding box center [487, 351] width 975 height 702
click at [478, 551] on icon "button" at bounding box center [486, 550] width 21 height 21
click at [467, 551] on button "button" at bounding box center [488, 550] width 116 height 66
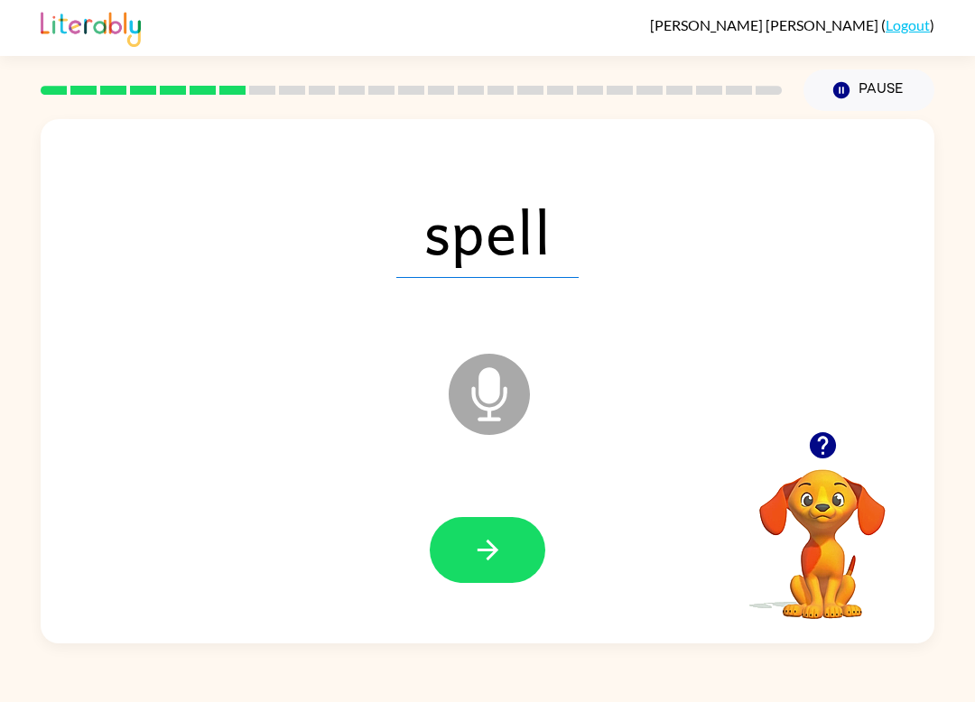
click at [467, 582] on button "button" at bounding box center [488, 550] width 116 height 66
click at [467, 583] on button "button" at bounding box center [488, 550] width 116 height 66
click at [479, 553] on icon "button" at bounding box center [488, 550] width 32 height 32
click at [462, 541] on button "button" at bounding box center [488, 550] width 116 height 66
click at [488, 602] on div at bounding box center [487, 550] width 857 height 151
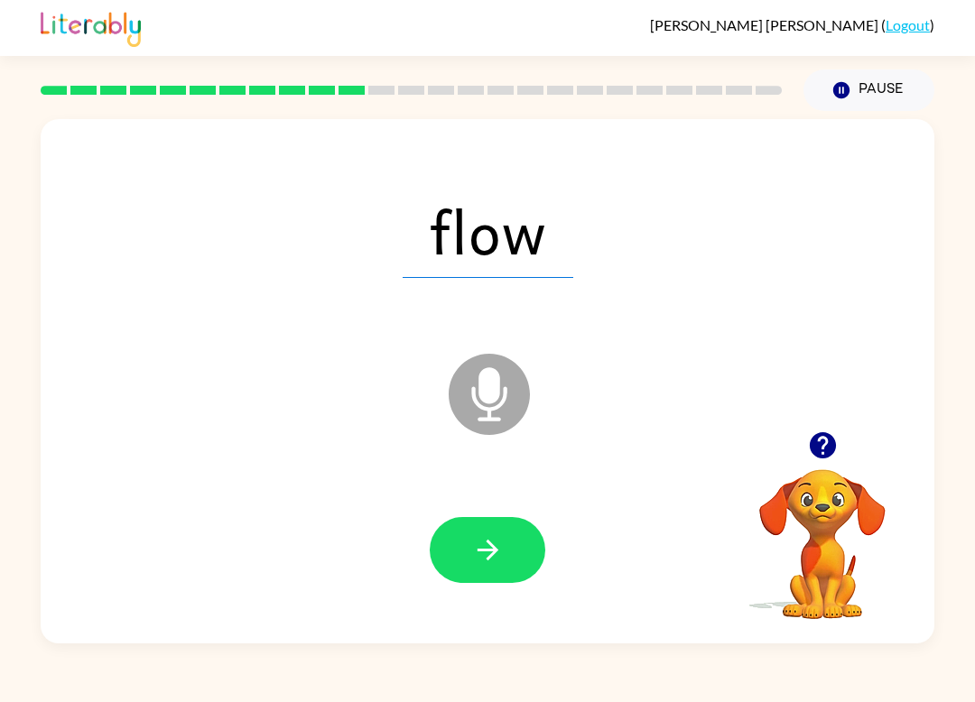
click at [172, 694] on div "Liam Baldwin-Cyr ( Logout ) Pause Pause flow Microphone The Microphone is here …" at bounding box center [487, 351] width 975 height 702
click at [472, 553] on icon "button" at bounding box center [488, 550] width 32 height 32
click at [472, 553] on div at bounding box center [488, 550] width 116 height 66
click at [491, 545] on div at bounding box center [488, 550] width 116 height 66
click at [493, 561] on icon "button" at bounding box center [488, 550] width 32 height 32
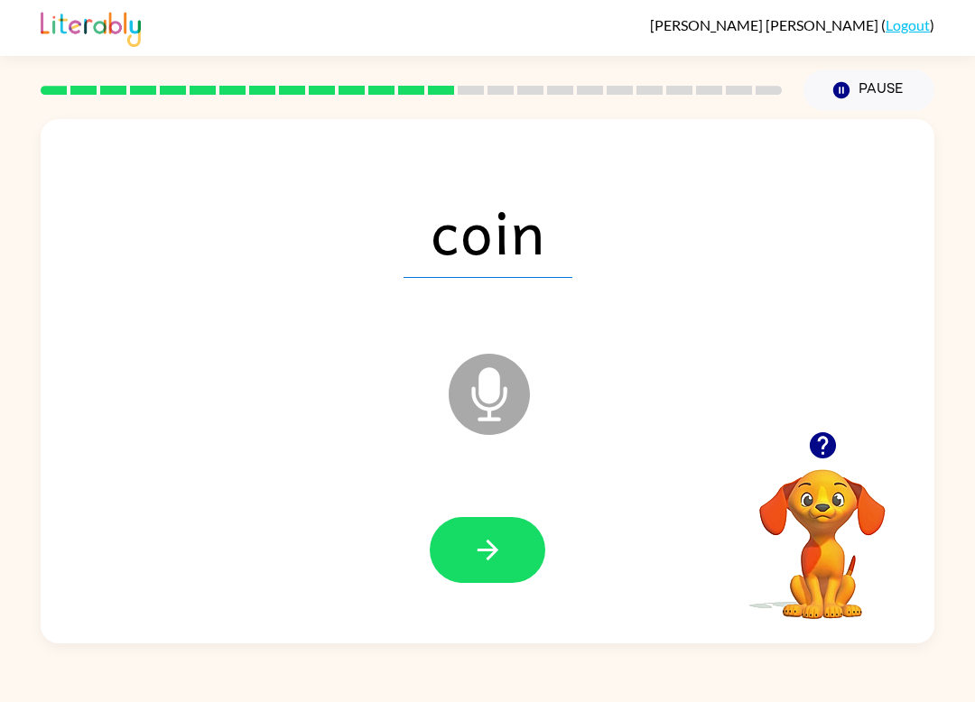
click at [468, 567] on button "button" at bounding box center [488, 550] width 116 height 66
click at [481, 562] on icon "button" at bounding box center [488, 550] width 32 height 32
click at [486, 542] on icon "button" at bounding box center [486, 550] width 21 height 21
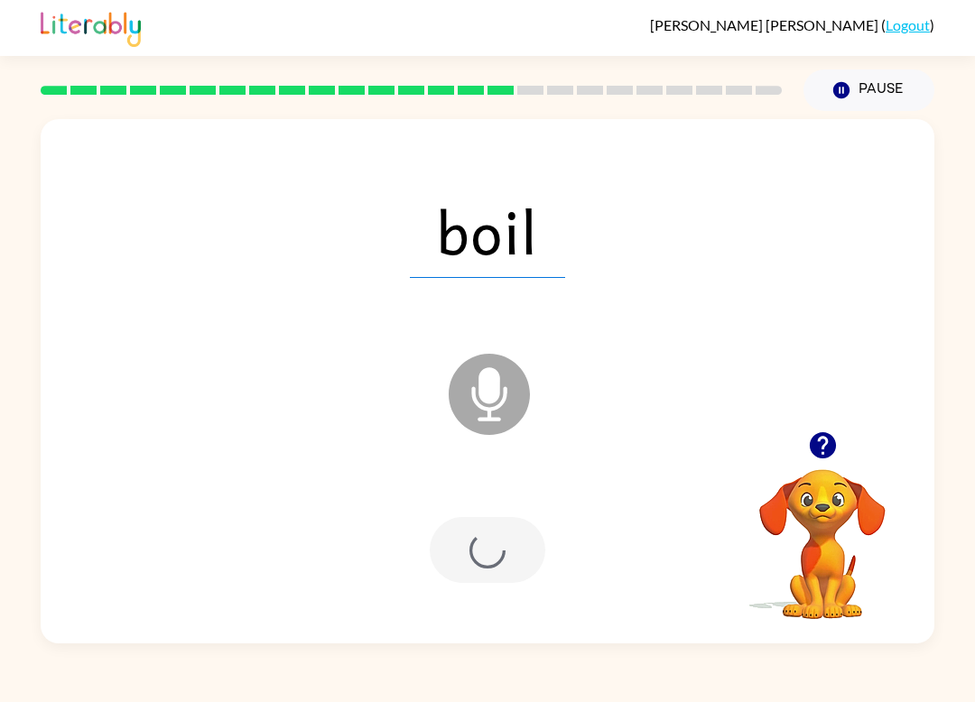
click at [486, 542] on div at bounding box center [488, 550] width 116 height 66
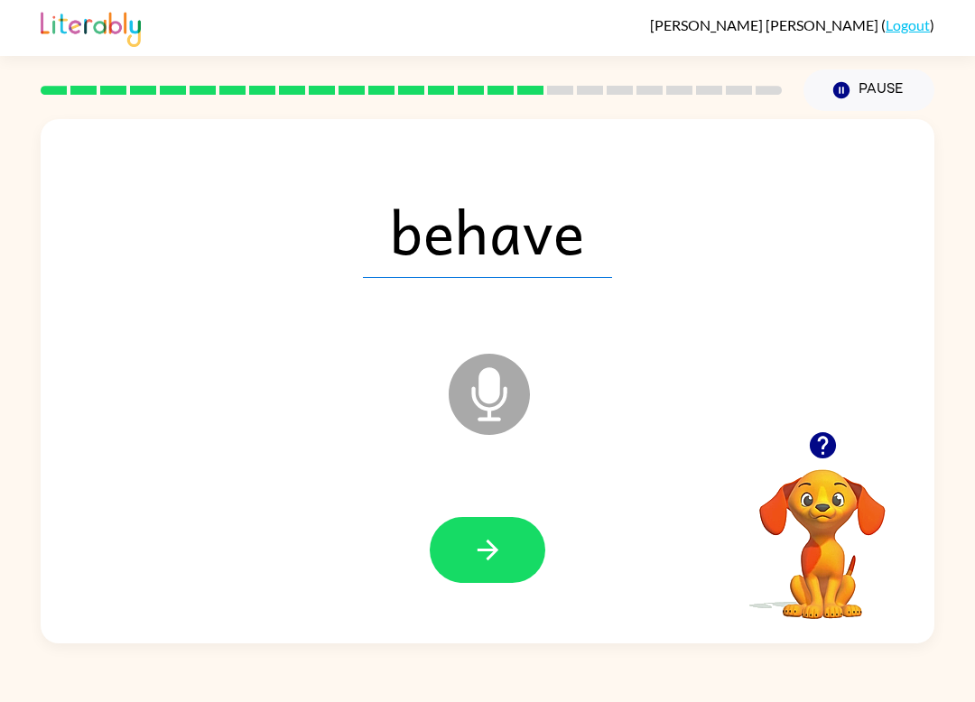
click at [482, 564] on icon "button" at bounding box center [488, 550] width 32 height 32
click at [485, 562] on icon "button" at bounding box center [488, 550] width 32 height 32
click at [453, 555] on button "button" at bounding box center [488, 550] width 116 height 66
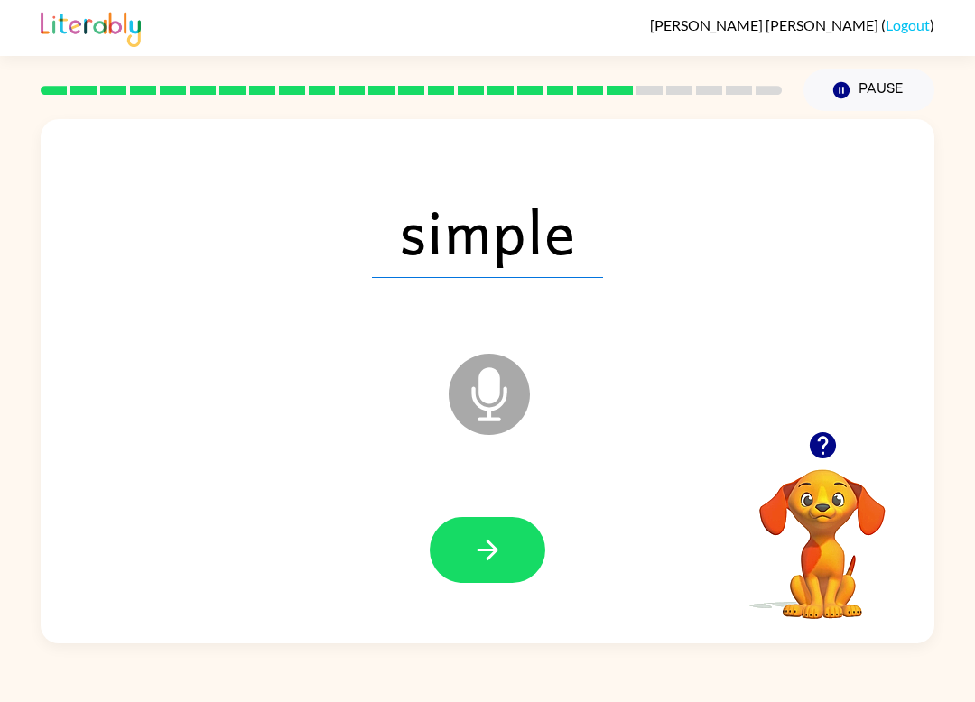
click at [482, 580] on button "button" at bounding box center [488, 550] width 116 height 66
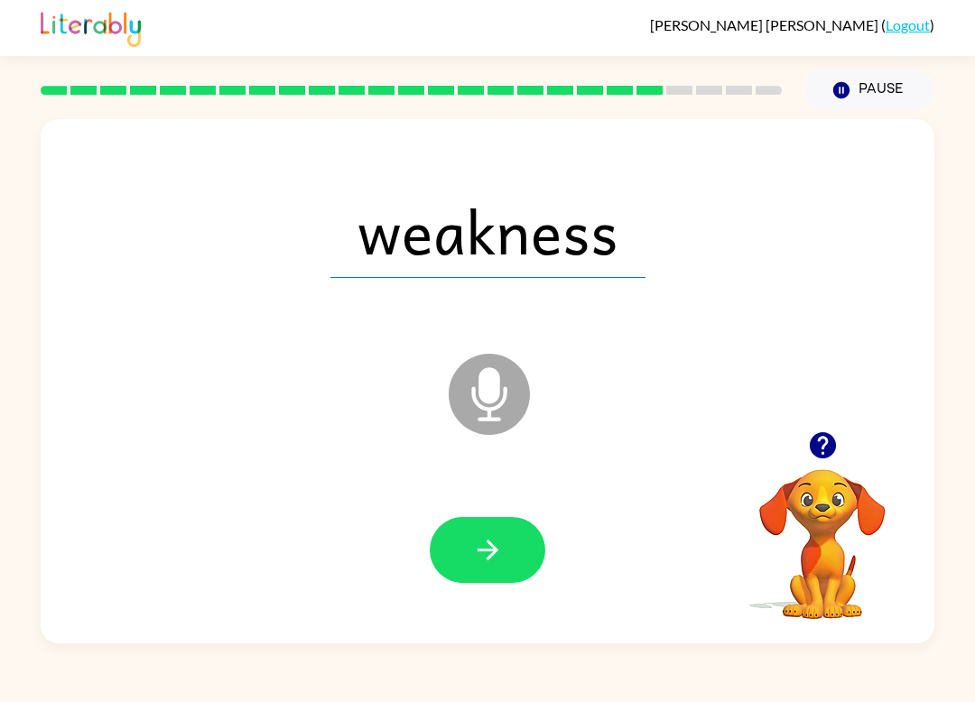
click at [485, 550] on icon "button" at bounding box center [486, 550] width 21 height 21
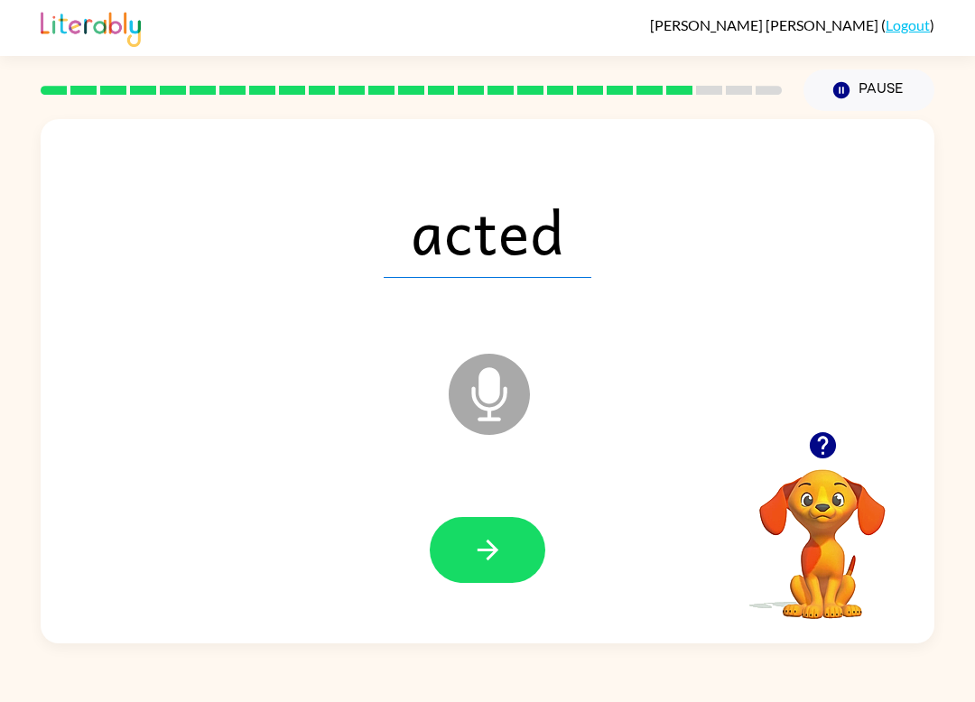
click at [494, 581] on button "button" at bounding box center [488, 550] width 116 height 66
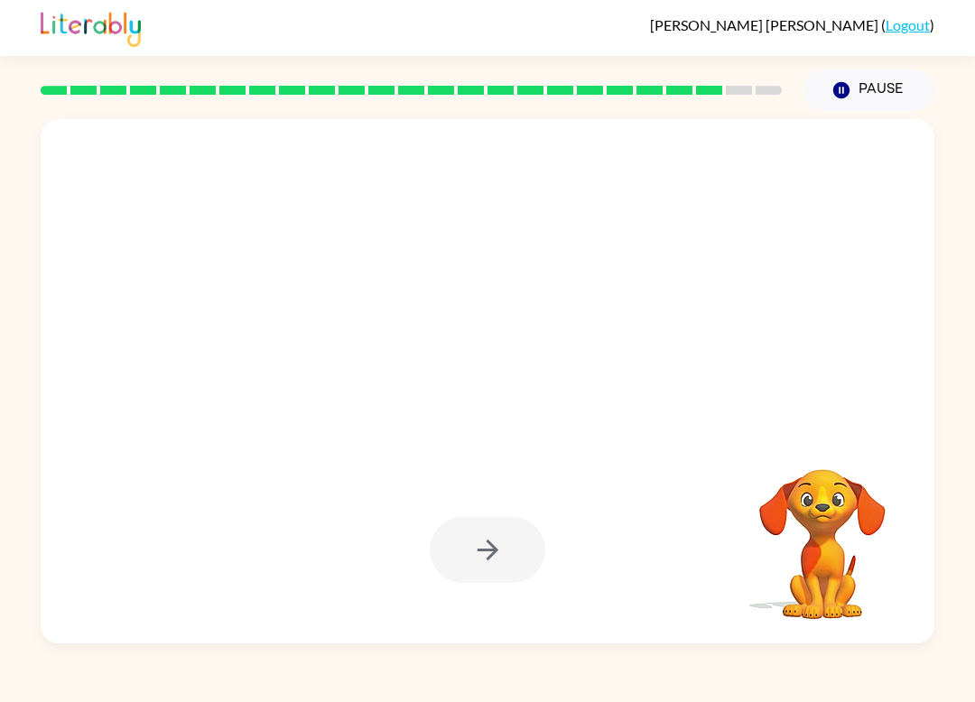
click at [458, 553] on div at bounding box center [488, 550] width 116 height 66
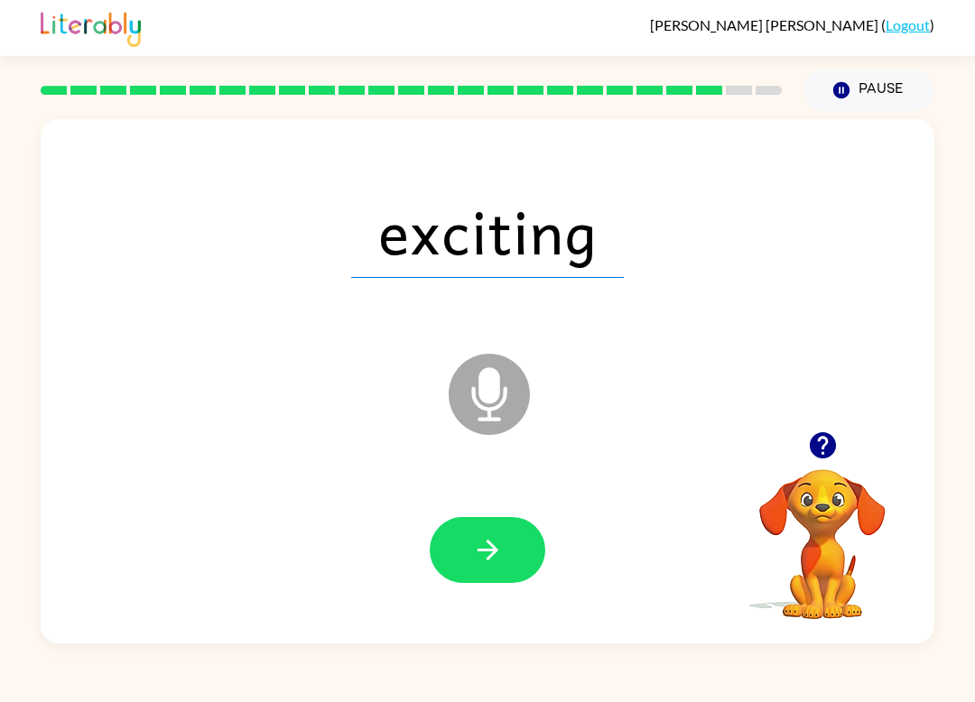
click at [492, 555] on icon "button" at bounding box center [486, 550] width 21 height 21
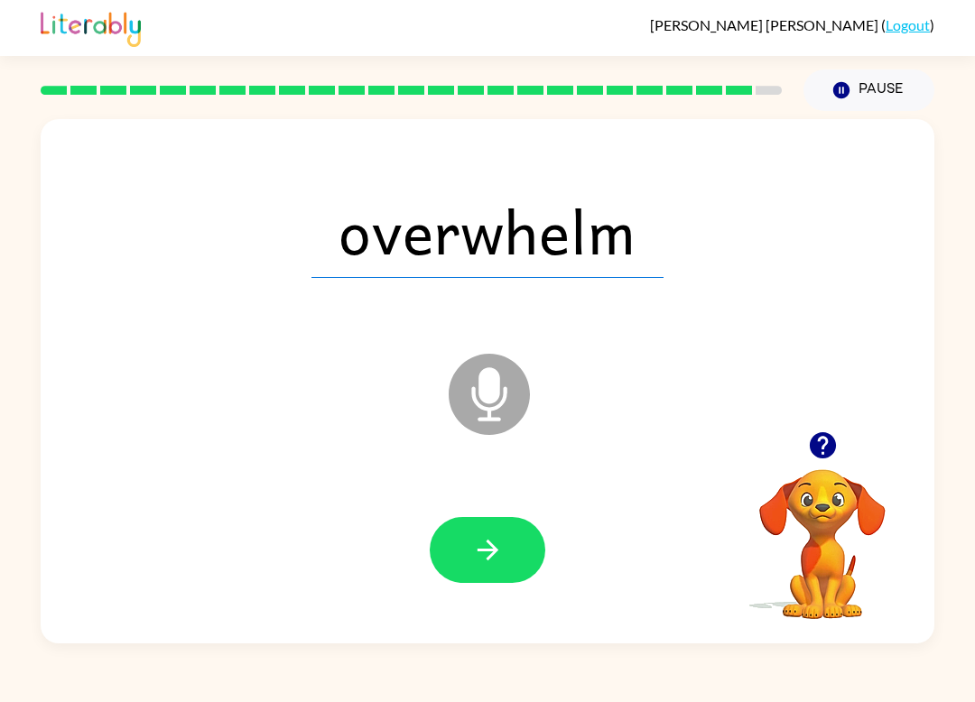
click at [469, 557] on button "button" at bounding box center [488, 550] width 116 height 66
